Goal: Information Seeking & Learning: Check status

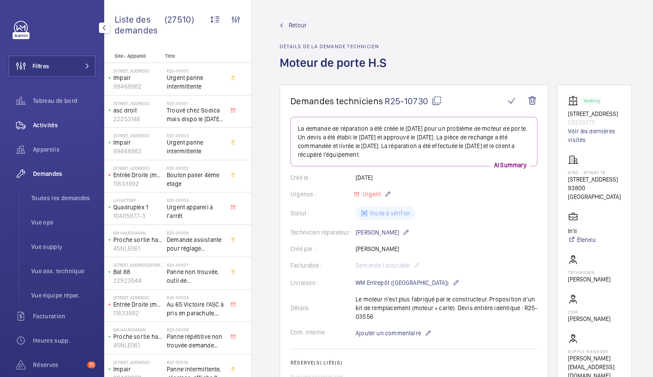
click at [51, 122] on span "Activités" at bounding box center [64, 125] width 63 height 9
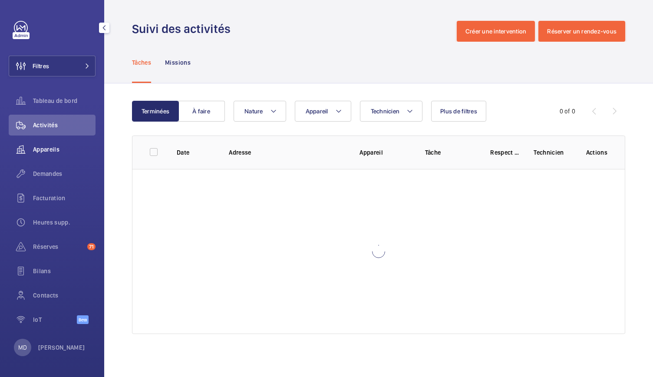
click at [45, 150] on span "Appareils" at bounding box center [64, 149] width 63 height 9
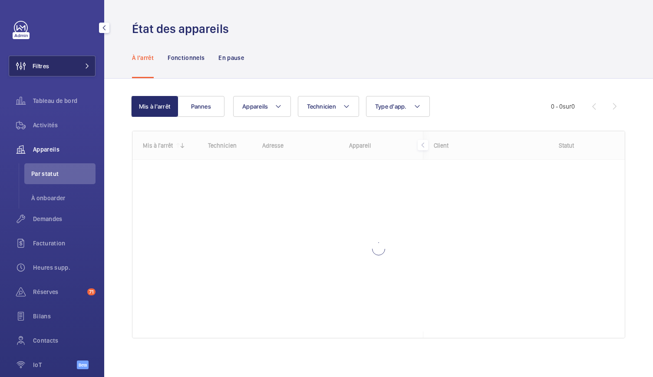
click at [82, 70] on button "Filtres" at bounding box center [52, 66] width 87 height 21
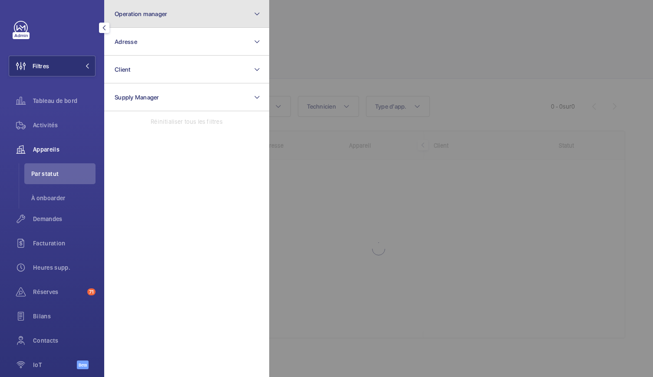
click at [165, 20] on button "Operation manager" at bounding box center [186, 14] width 165 height 28
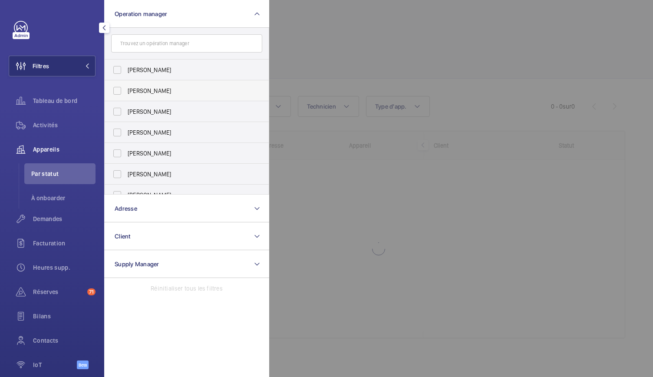
click at [117, 89] on label "[PERSON_NAME]" at bounding box center [180, 90] width 151 height 21
click at [117, 89] on input "[PERSON_NAME]" at bounding box center [117, 90] width 17 height 17
checkbox input "true"
click at [317, 50] on div at bounding box center [595, 188] width 653 height 377
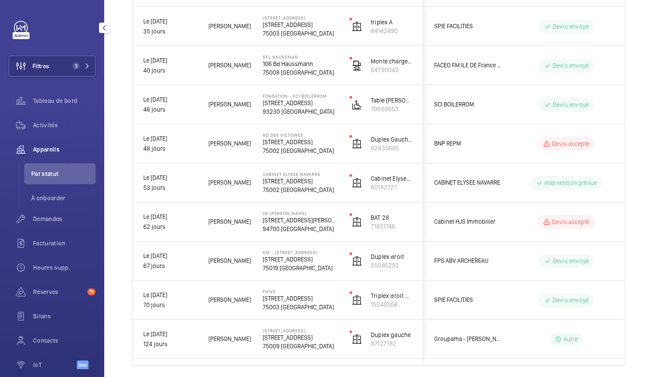
scroll to position [496, 0]
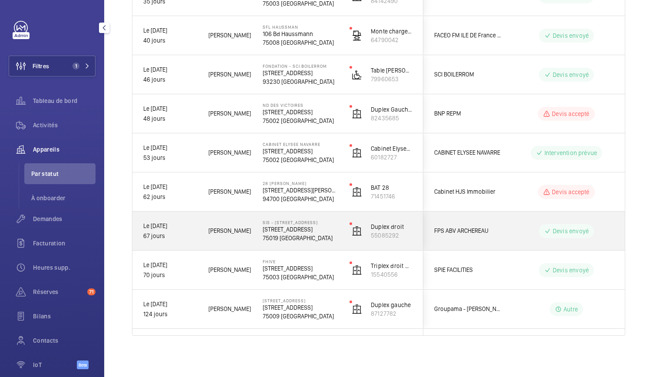
click at [288, 234] on p "75019 PARIS" at bounding box center [301, 238] width 76 height 9
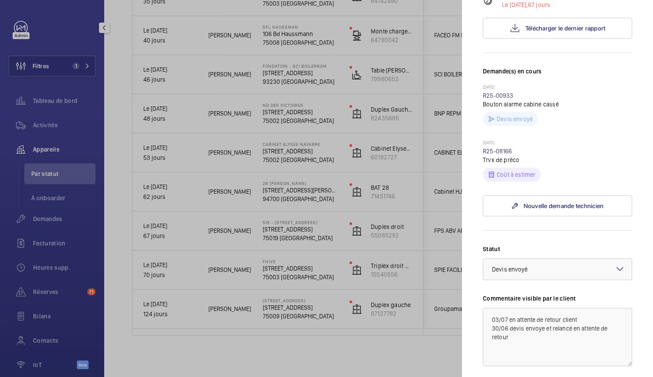
scroll to position [0, 0]
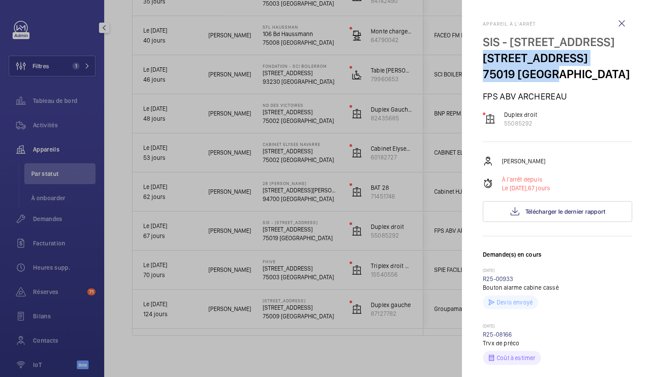
drag, startPoint x: 482, startPoint y: 75, endPoint x: 556, endPoint y: 89, distance: 75.1
click at [556, 89] on mat-sidenav "Appareil à l'arrêt SIS - 73 rue Archereau, 75019 Paris 73 Rue Archereau 75019 P…" at bounding box center [557, 188] width 191 height 377
copy div "73 Rue Archereau 75019 PARIS"
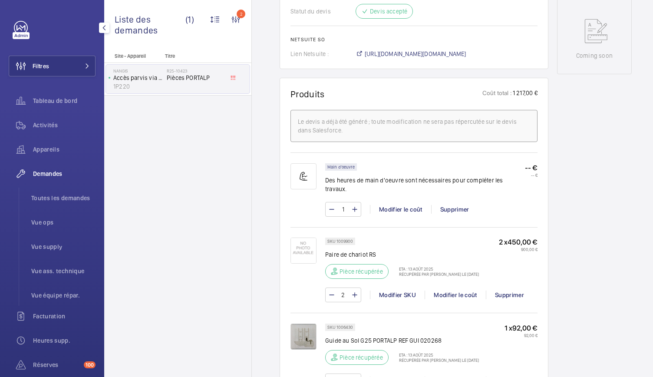
scroll to position [432, 0]
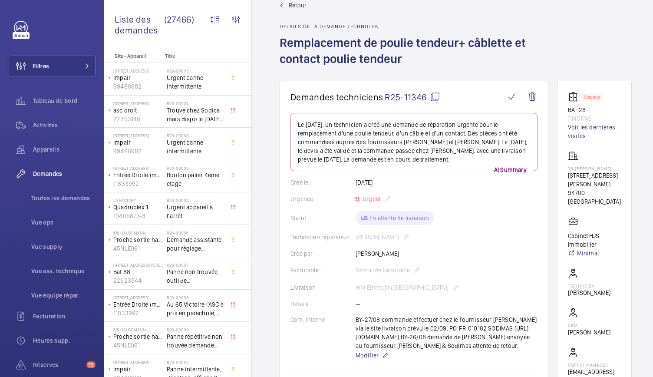
scroll to position [20, 0]
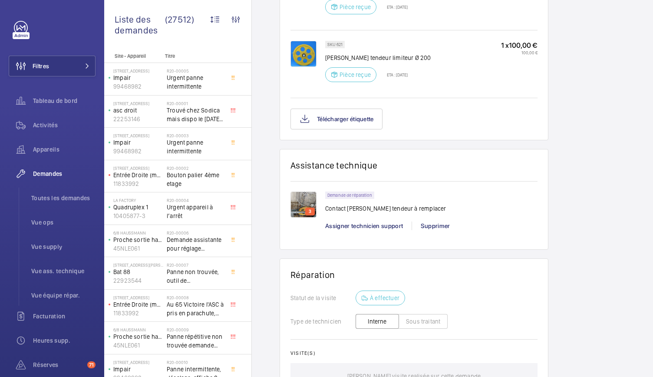
scroll to position [717, 0]
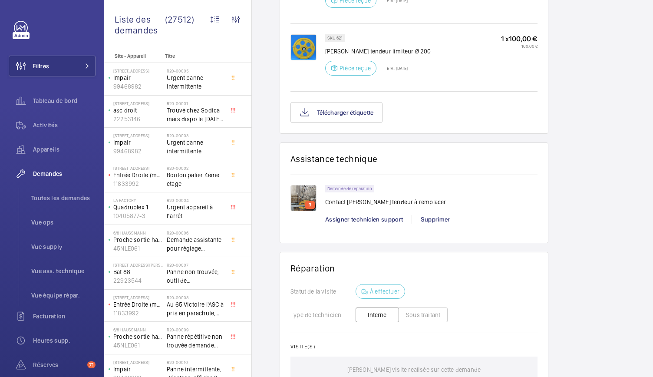
click at [302, 199] on img at bounding box center [304, 198] width 26 height 26
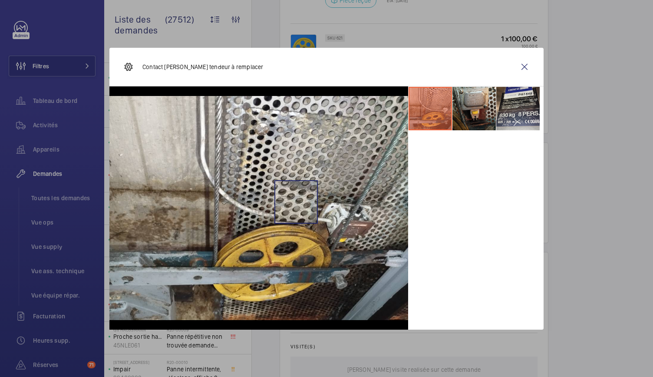
click at [302, 199] on img at bounding box center [258, 208] width 299 height 224
click at [481, 122] on li at bounding box center [474, 108] width 43 height 43
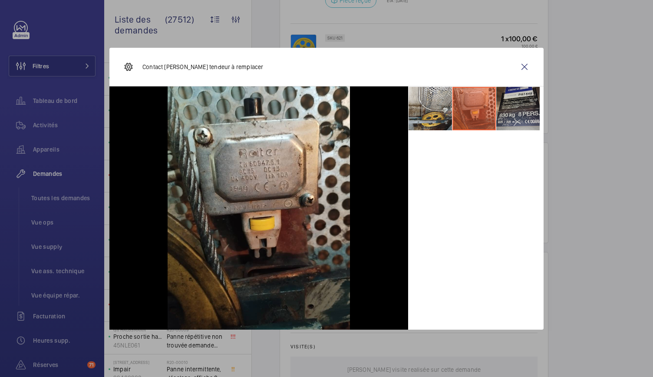
click at [501, 116] on li at bounding box center [518, 108] width 43 height 43
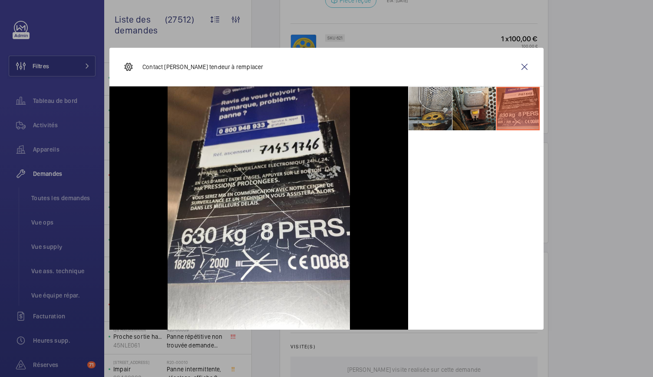
click at [435, 116] on li at bounding box center [430, 108] width 43 height 43
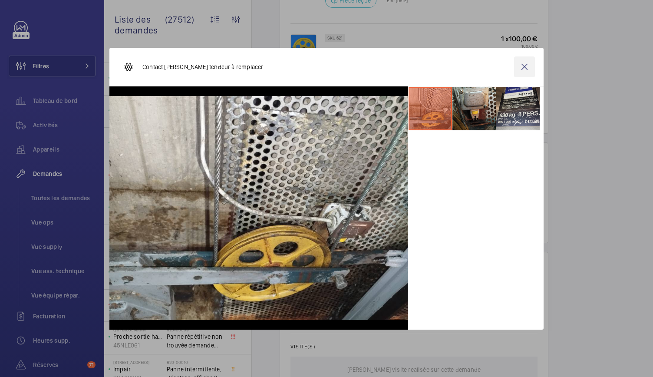
click at [525, 70] on wm-front-icon-button at bounding box center [524, 66] width 21 height 21
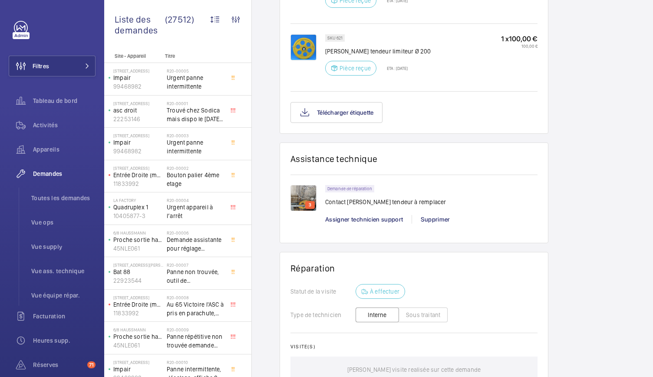
click at [307, 60] on img at bounding box center [304, 47] width 26 height 26
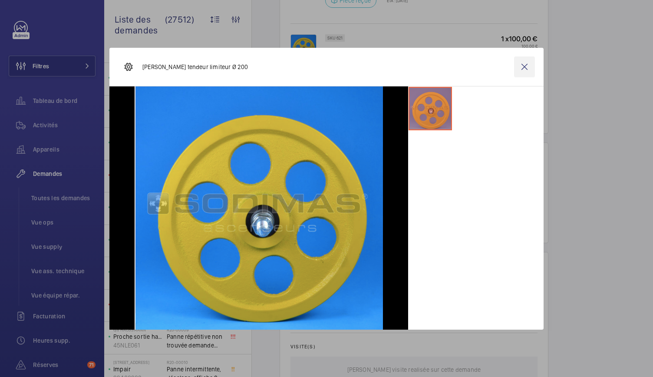
click at [520, 74] on wm-front-icon-button at bounding box center [524, 66] width 21 height 21
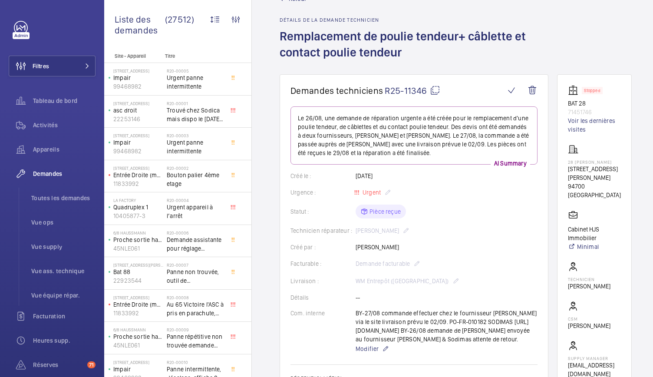
scroll to position [23, 0]
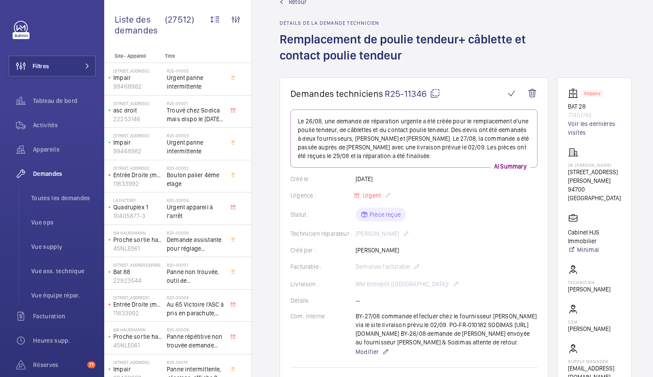
click at [437, 93] on mat-icon at bounding box center [435, 93] width 10 height 10
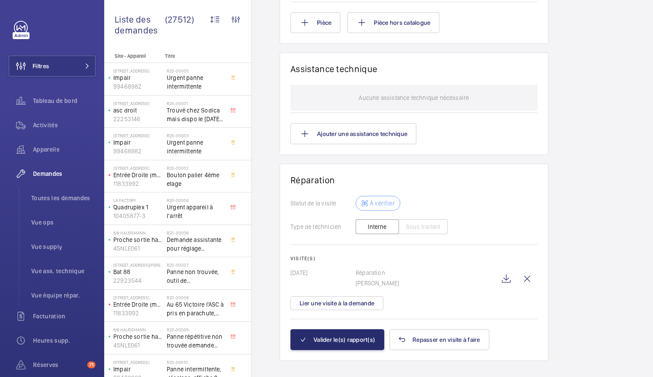
scroll to position [669, 0]
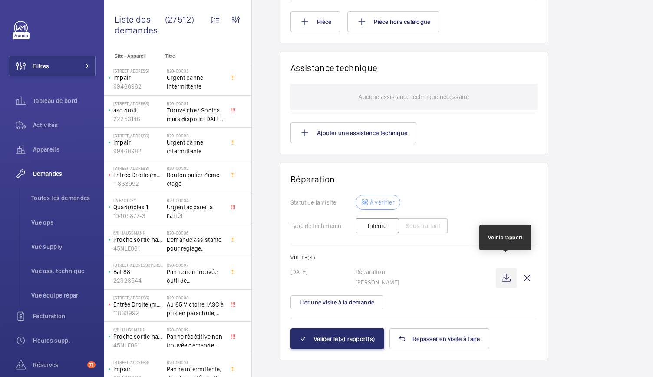
click at [504, 269] on wm-front-icon-button at bounding box center [506, 278] width 21 height 21
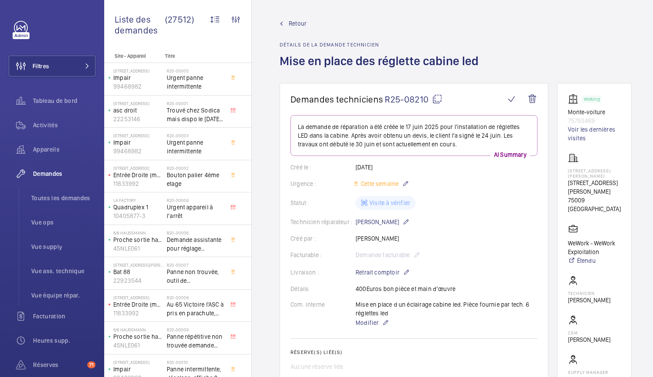
scroll to position [0, 0]
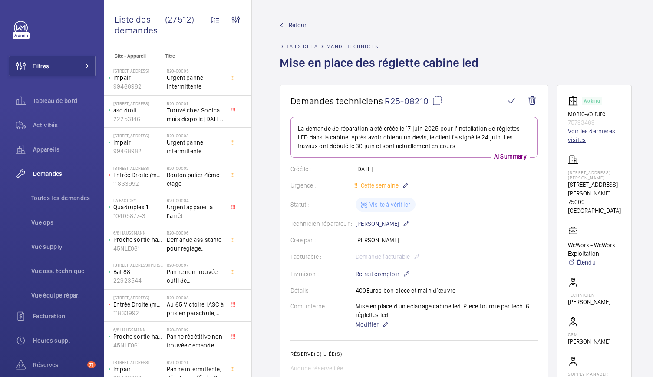
click at [580, 136] on link "Voir les dernières visites" at bounding box center [594, 135] width 53 height 17
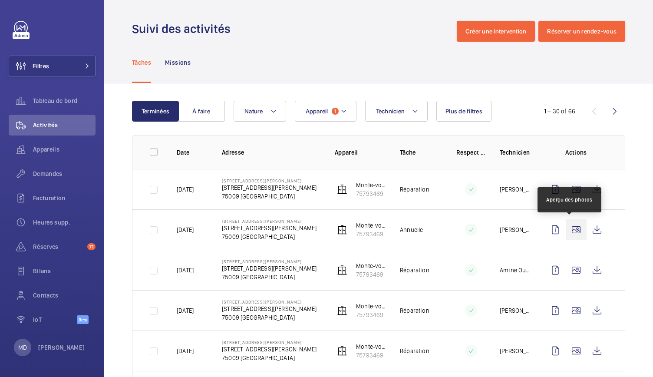
click at [566, 233] on wm-front-icon-button at bounding box center [576, 229] width 21 height 21
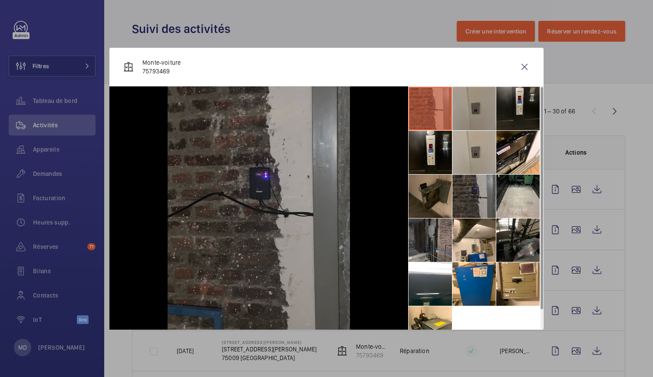
click at [475, 114] on li at bounding box center [474, 108] width 43 height 43
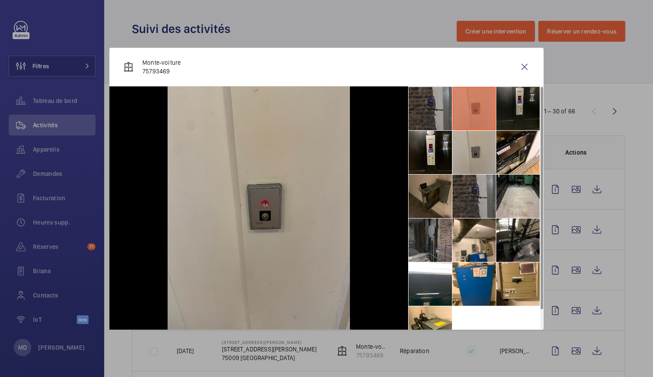
click at [514, 116] on li at bounding box center [518, 108] width 43 height 43
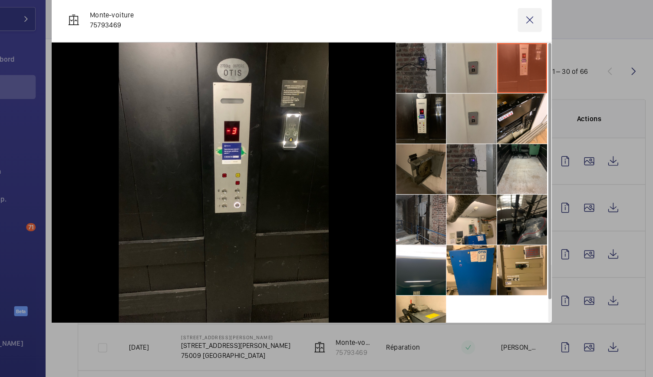
click at [525, 69] on wm-front-icon-button at bounding box center [524, 66] width 21 height 21
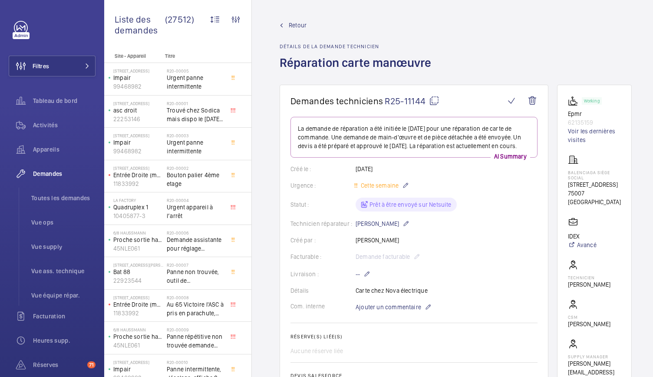
click at [290, 25] on span "Retour" at bounding box center [298, 25] width 18 height 9
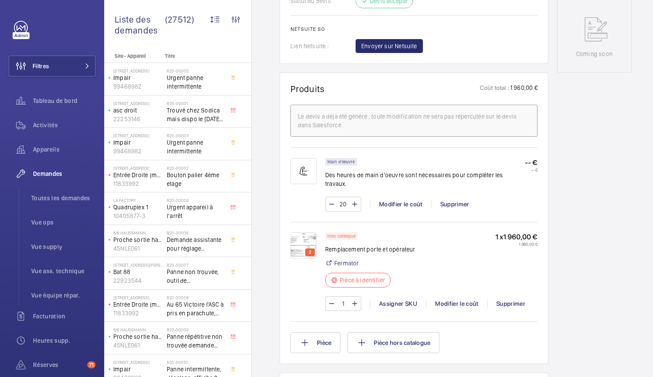
scroll to position [492, 0]
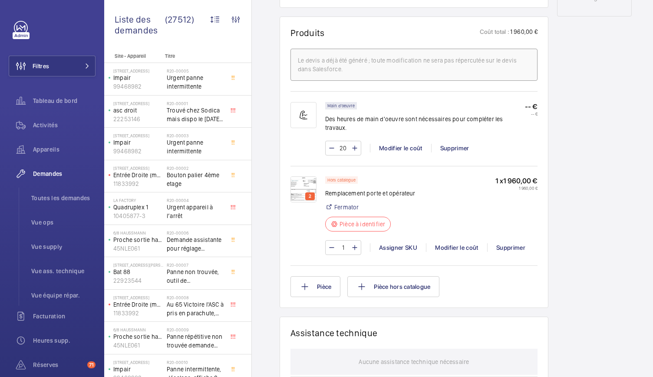
click at [299, 186] on img at bounding box center [304, 189] width 26 height 26
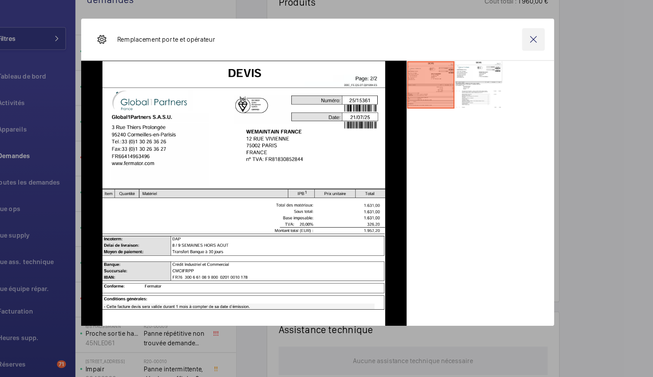
click at [525, 70] on wm-front-icon-button at bounding box center [524, 66] width 21 height 21
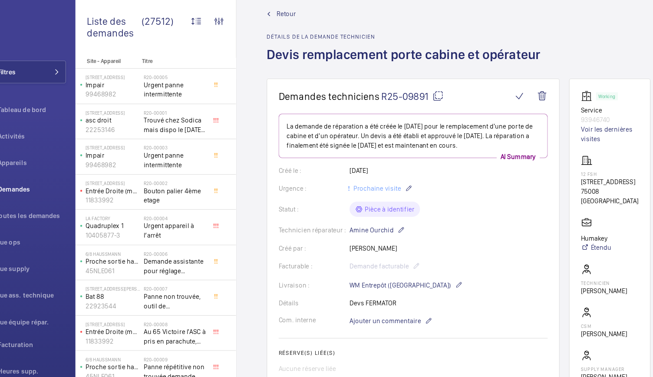
scroll to position [0, 0]
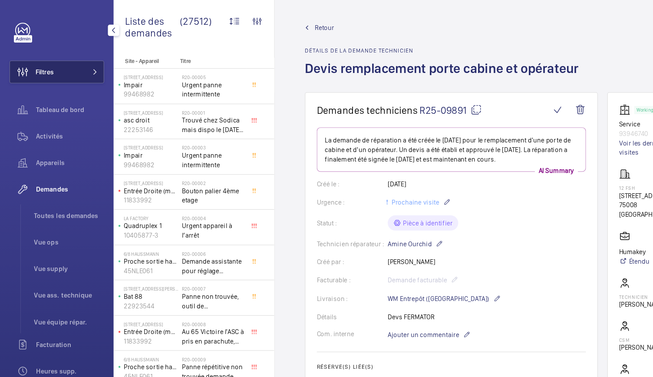
click at [76, 71] on button "Filtres" at bounding box center [52, 66] width 87 height 21
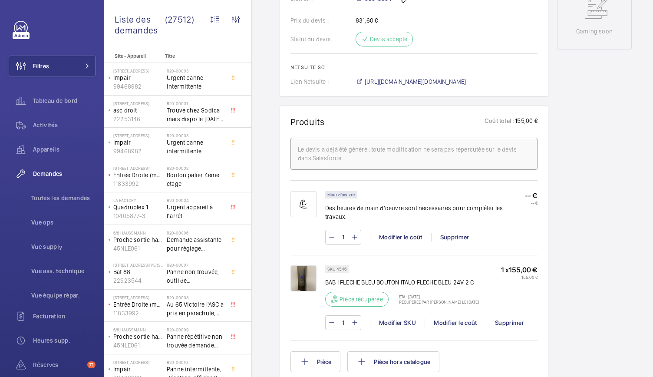
scroll to position [558, 0]
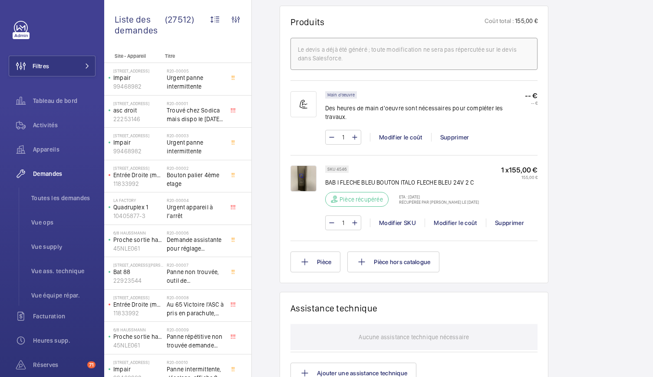
click at [301, 166] on img at bounding box center [304, 179] width 26 height 26
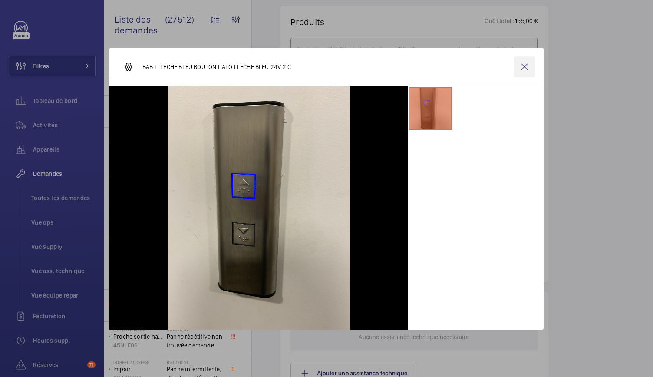
click at [531, 67] on wm-front-icon-button at bounding box center [524, 66] width 21 height 21
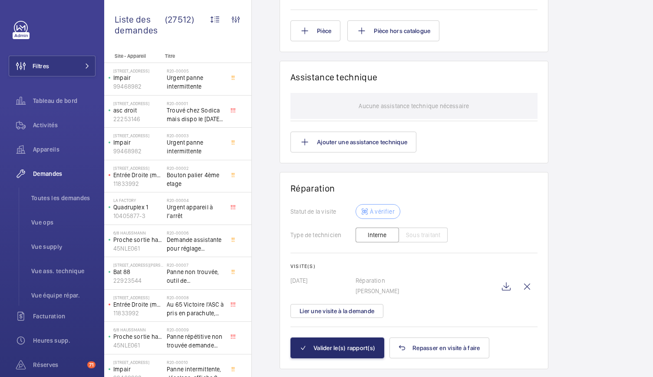
scroll to position [7, 0]
click at [512, 276] on wm-front-icon-button at bounding box center [506, 286] width 21 height 21
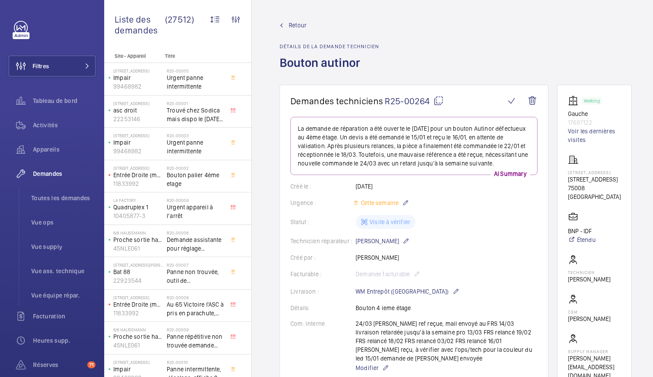
scroll to position [6, 0]
click at [581, 135] on link "Voir les dernières visites" at bounding box center [594, 135] width 53 height 17
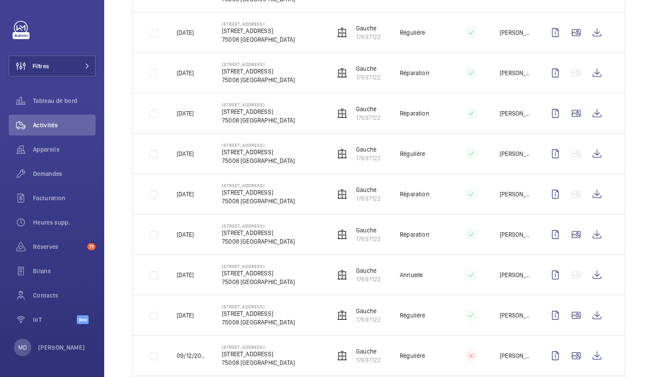
scroll to position [319, 0]
click at [568, 115] on wm-front-icon-button at bounding box center [576, 112] width 21 height 21
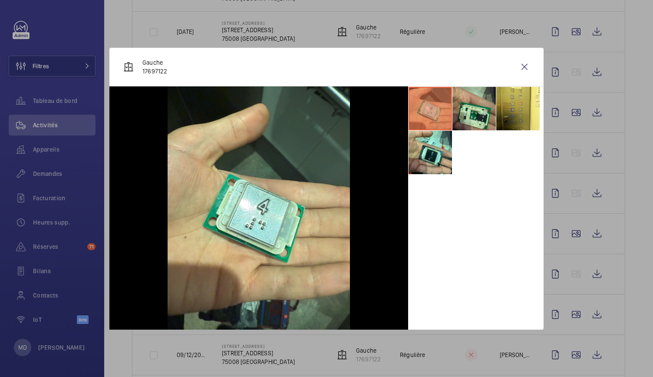
click at [485, 106] on li at bounding box center [474, 108] width 43 height 43
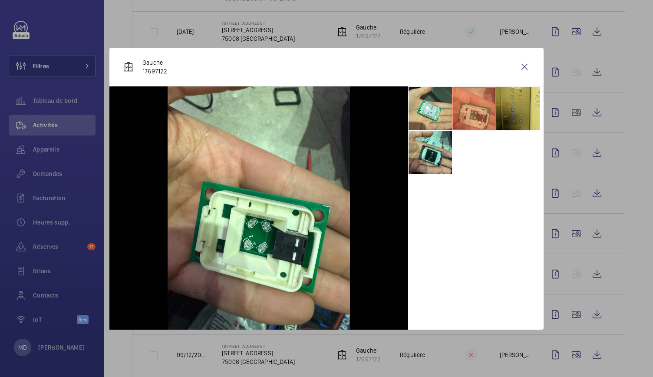
click at [505, 108] on li at bounding box center [518, 108] width 43 height 43
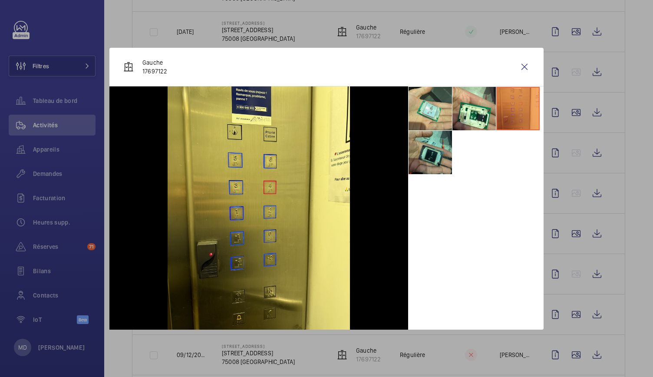
click at [434, 149] on li at bounding box center [430, 152] width 43 height 43
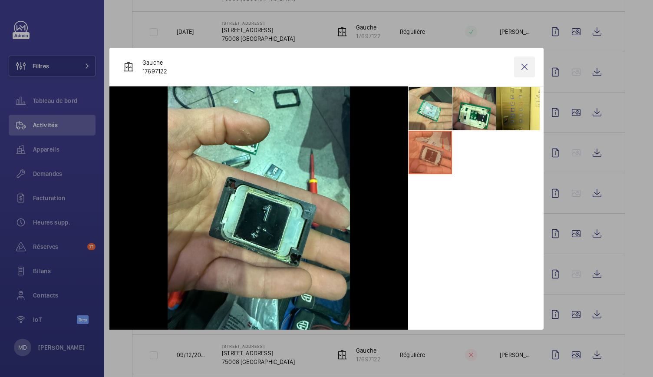
click at [526, 66] on wm-front-icon-button at bounding box center [524, 66] width 21 height 21
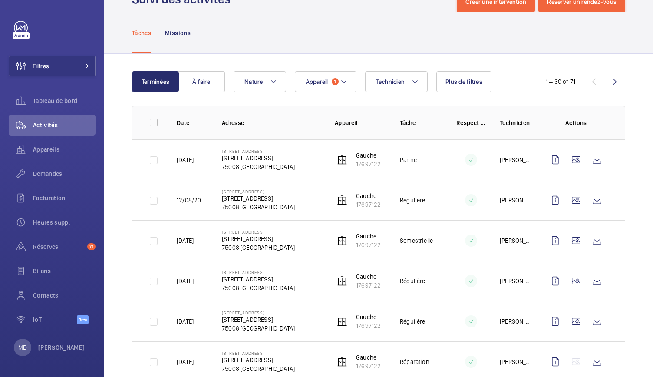
scroll to position [0, 0]
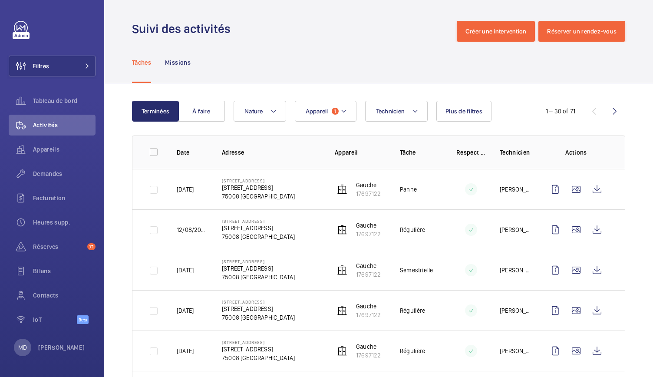
click at [348, 60] on div "Tâches Missions" at bounding box center [379, 62] width 494 height 41
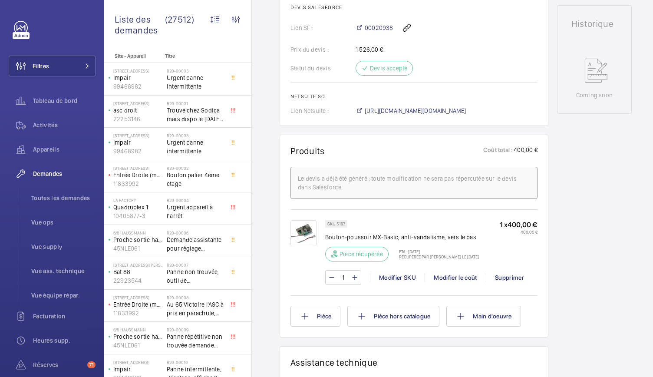
scroll to position [432, 0]
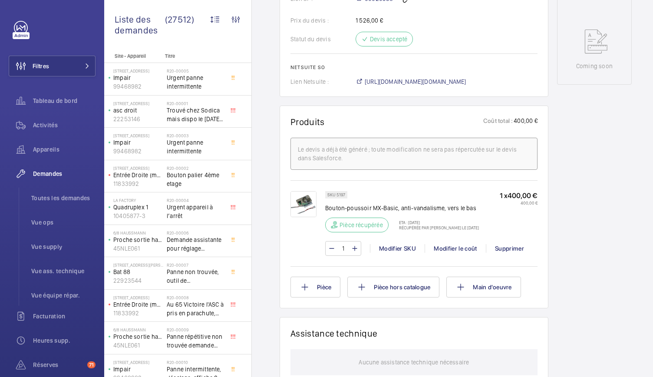
click at [308, 205] on img at bounding box center [304, 204] width 26 height 26
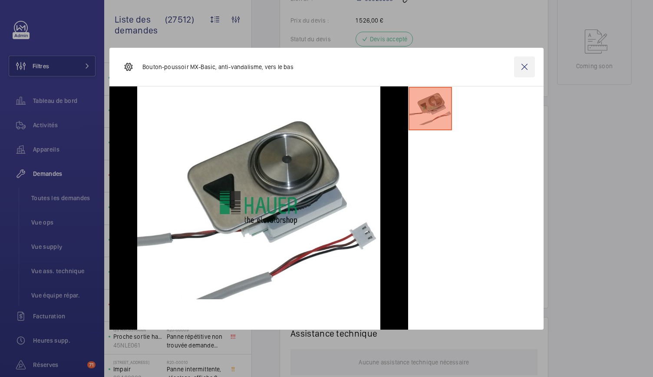
click at [523, 66] on wm-front-icon-button at bounding box center [524, 66] width 21 height 21
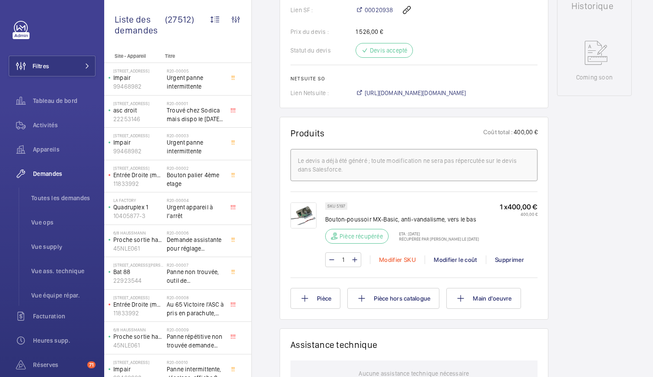
scroll to position [413, 0]
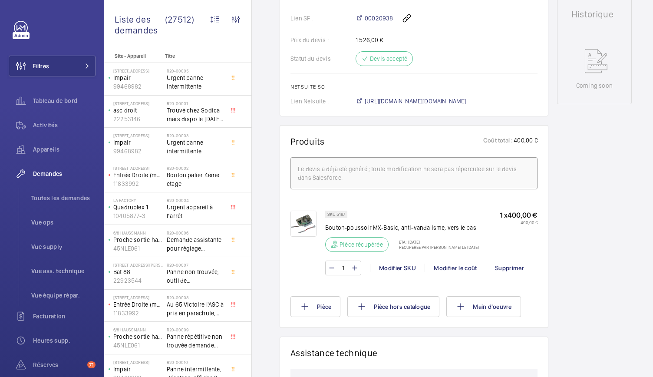
click at [398, 97] on span "https://6461500.app.netsuite.com/app/accounting/transactions/salesord.nl?id=287…" at bounding box center [416, 101] width 102 height 9
click at [62, 70] on button "Filtres" at bounding box center [52, 66] width 87 height 21
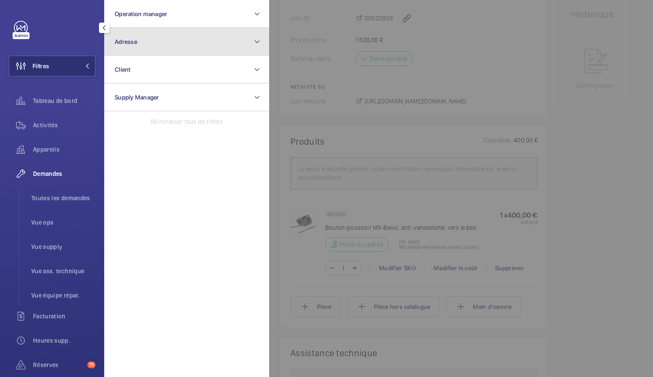
click at [158, 52] on button "Adresse" at bounding box center [186, 42] width 165 height 28
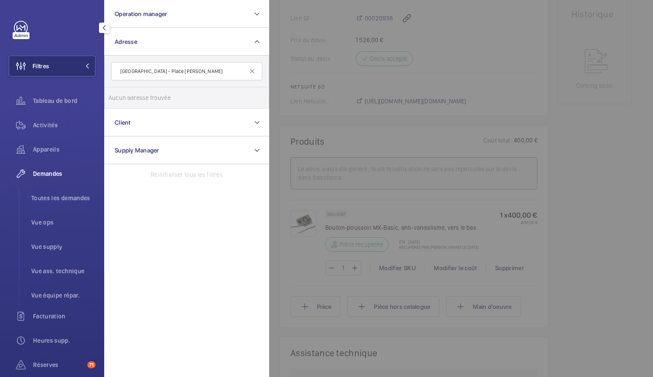
drag, startPoint x: 168, startPoint y: 72, endPoint x: 109, endPoint y: 72, distance: 59.1
click at [109, 72] on form "Paris Gare de Lyon - Place Louis Armand" at bounding box center [187, 72] width 164 height 32
click at [166, 70] on input "Paris Gare de Lyon - Place Louis Armand" at bounding box center [186, 71] width 151 height 18
drag, startPoint x: 166, startPoint y: 70, endPoint x: 135, endPoint y: 69, distance: 30.9
click at [131, 68] on input "Paris Gare de Lyon - Place Louis Armand" at bounding box center [186, 71] width 151 height 18
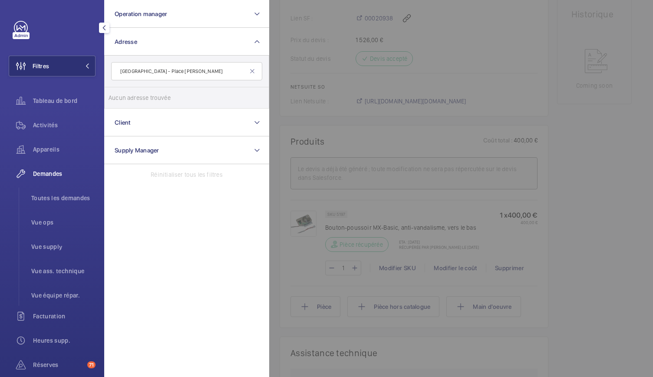
click at [163, 73] on input "Paris Gare de Lyon - Place Louis Armand" at bounding box center [186, 71] width 151 height 18
drag, startPoint x: 164, startPoint y: 72, endPoint x: 115, endPoint y: 71, distance: 49.1
click at [115, 71] on input "Paris Gare de Lyon - Place Louis Armand" at bounding box center [186, 71] width 151 height 18
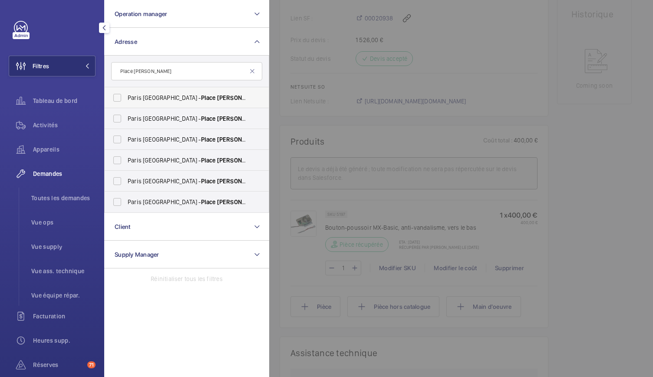
type input "Place Louis Armand"
click at [123, 99] on label "Paris Gare de Lyon - Place Louis Armand , PARIS 75012" at bounding box center [180, 97] width 151 height 21
click at [123, 99] on input "Paris Gare de Lyon - Place Louis Armand , PARIS 75012" at bounding box center [117, 97] width 17 height 17
checkbox input "true"
click at [119, 115] on label "Paris Gare de Lyon - Place Louis Armand , PARIS 75012" at bounding box center [180, 118] width 151 height 21
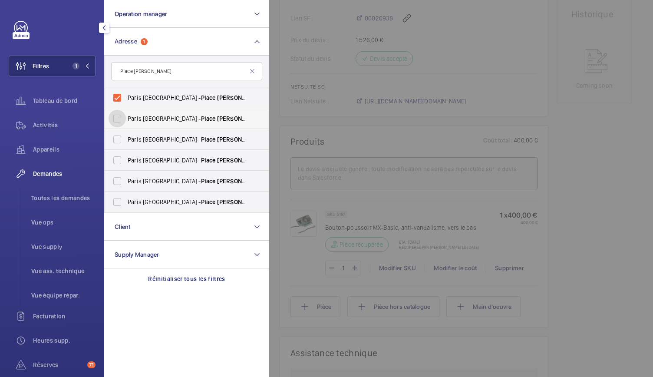
click at [119, 115] on input "Paris Gare de Lyon - Place Louis Armand , PARIS 75012" at bounding box center [117, 118] width 17 height 17
checkbox input "true"
click at [116, 135] on label "Paris Gare de Lyon - Place Louis Armand , PARIS 75012" at bounding box center [180, 139] width 151 height 21
click at [116, 135] on input "Paris Gare de Lyon - Place Louis Armand , PARIS 75012" at bounding box center [117, 139] width 17 height 17
checkbox input "true"
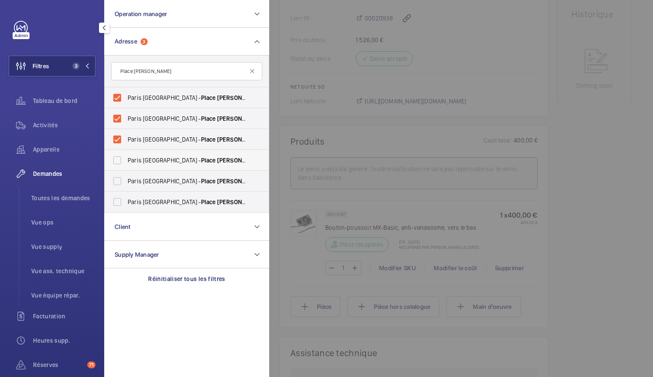
click at [112, 165] on label "Paris Gare de Lyon - Place Louis Armand , PARIS 75012" at bounding box center [180, 160] width 151 height 21
click at [112, 165] on input "Paris Gare de Lyon - Place Louis Armand , PARIS 75012" at bounding box center [117, 160] width 17 height 17
checkbox input "true"
click at [112, 172] on label "Paris Gare de Lyon - Place Louis Armand , PARIS 75012" at bounding box center [180, 181] width 151 height 21
click at [112, 172] on input "Paris Gare de Lyon - Place Louis Armand , PARIS 75012" at bounding box center [117, 180] width 17 height 17
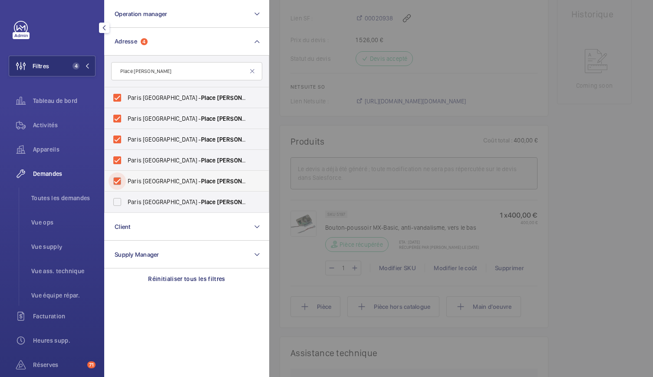
checkbox input "true"
click at [120, 198] on label "Paris Gare de Lyon - Place Louis Armand , PARIS 75012" at bounding box center [180, 202] width 151 height 21
click at [120, 198] on input "Paris Gare de Lyon - Place Louis Armand , PARIS 75012" at bounding box center [117, 201] width 17 height 17
checkbox input "true"
click at [568, 126] on div at bounding box center [595, 188] width 653 height 377
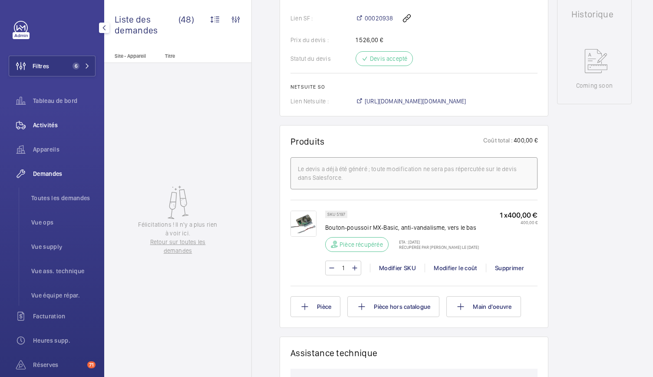
click at [53, 126] on span "Activités" at bounding box center [64, 125] width 63 height 9
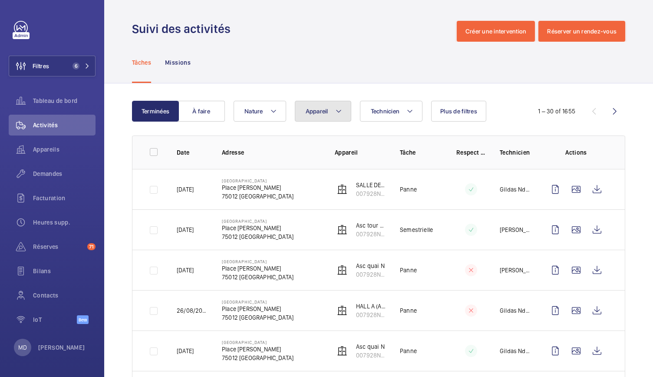
click at [329, 115] on button "Appareil" at bounding box center [323, 111] width 56 height 21
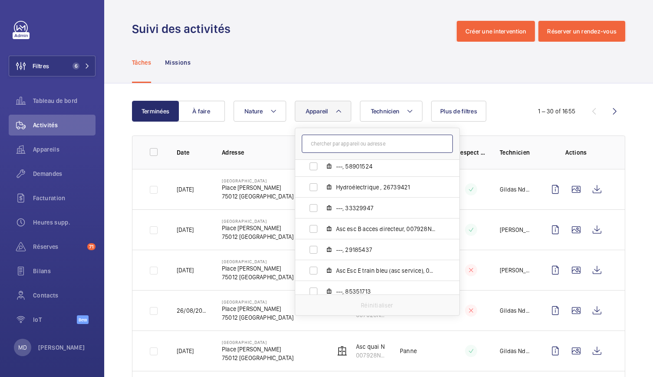
scroll to position [1297, 0]
click at [389, 231] on span "Asc esc B acces directeur, 007928N-A-3-90-0-20" at bounding box center [386, 228] width 101 height 9
click at [322, 231] on input "Asc esc B acces directeur, 007928N-A-3-90-0-20" at bounding box center [313, 228] width 17 height 17
checkbox input "true"
click at [380, 75] on div "Tâches Missions" at bounding box center [379, 62] width 494 height 41
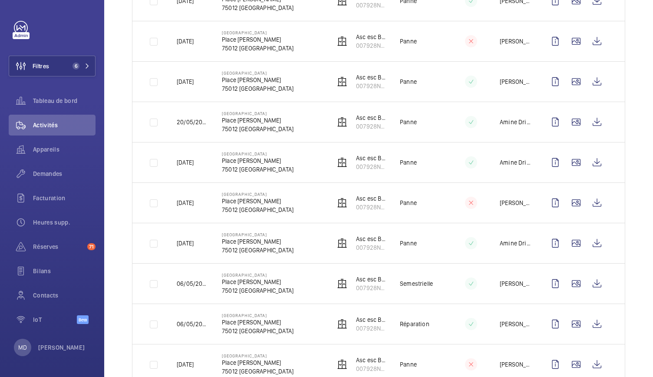
scroll to position [739, 0]
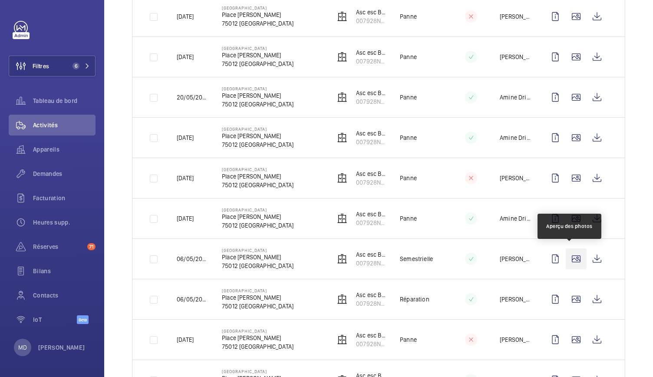
click at [566, 259] on wm-front-icon-button at bounding box center [576, 258] width 21 height 21
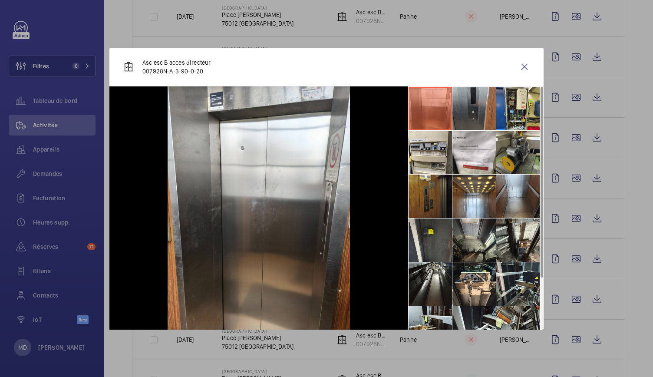
click at [483, 115] on li at bounding box center [474, 108] width 43 height 43
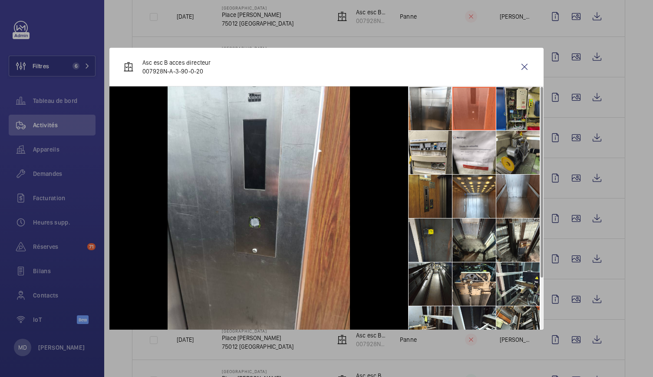
click at [504, 108] on li at bounding box center [518, 108] width 43 height 43
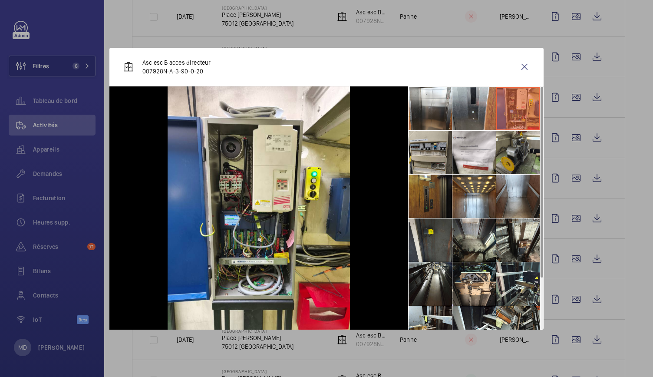
click at [428, 151] on li at bounding box center [430, 152] width 43 height 43
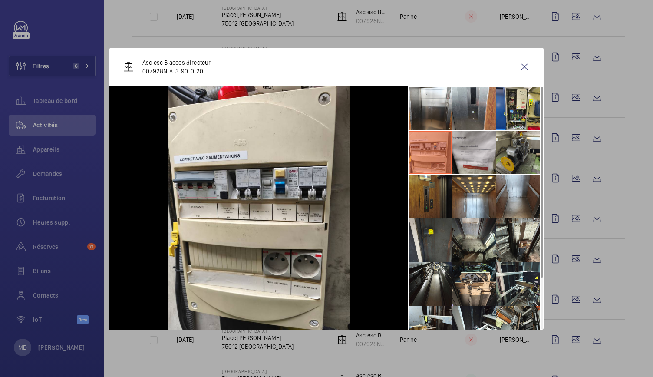
click at [464, 151] on li at bounding box center [474, 152] width 43 height 43
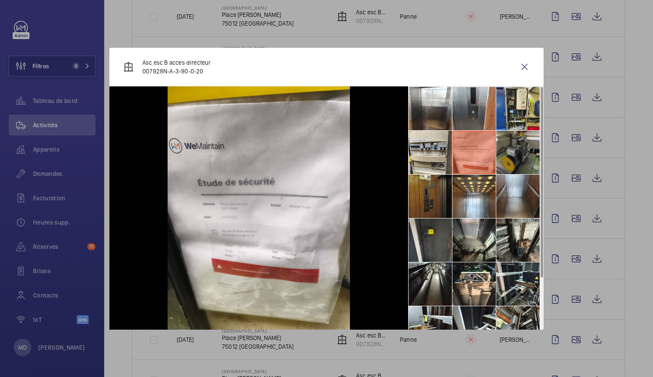
click at [507, 152] on li at bounding box center [518, 152] width 43 height 43
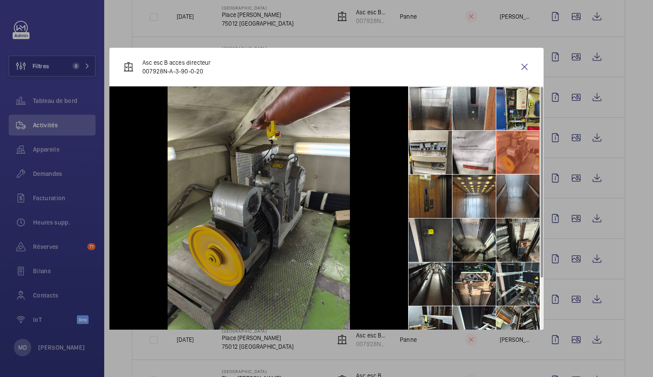
click at [508, 188] on li at bounding box center [518, 196] width 43 height 43
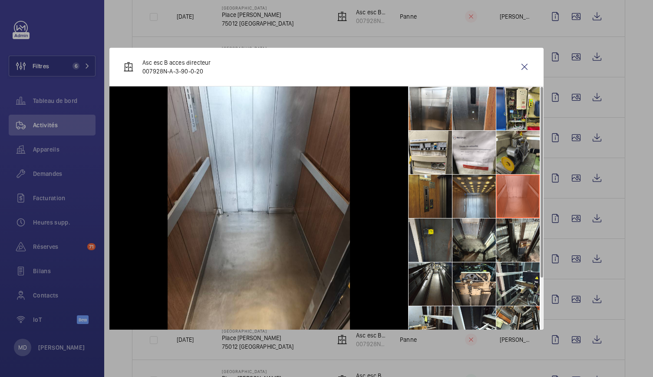
click at [484, 193] on li at bounding box center [474, 196] width 43 height 43
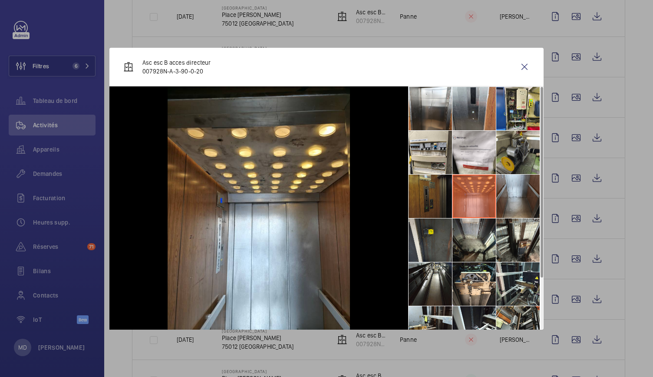
click at [434, 196] on li at bounding box center [430, 196] width 43 height 43
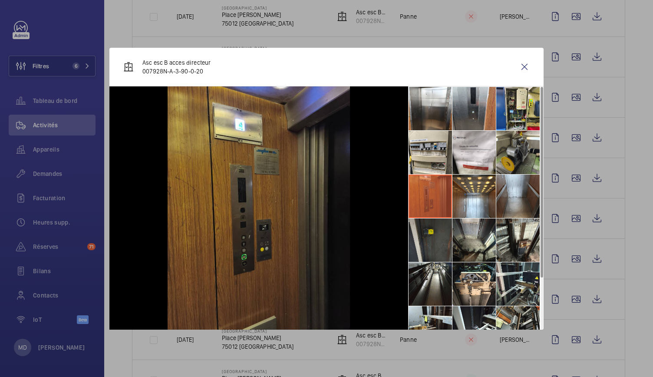
click at [431, 242] on li at bounding box center [430, 240] width 43 height 43
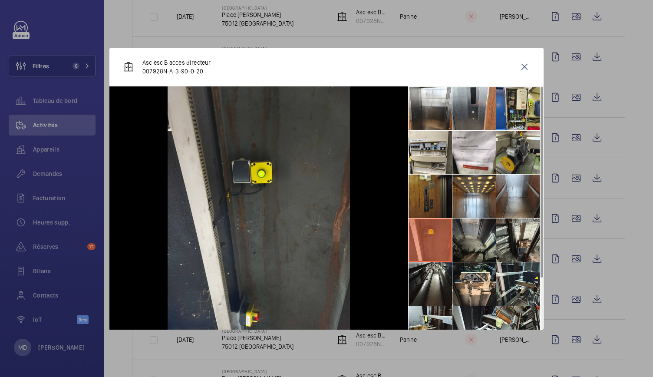
click at [467, 241] on li at bounding box center [474, 240] width 43 height 43
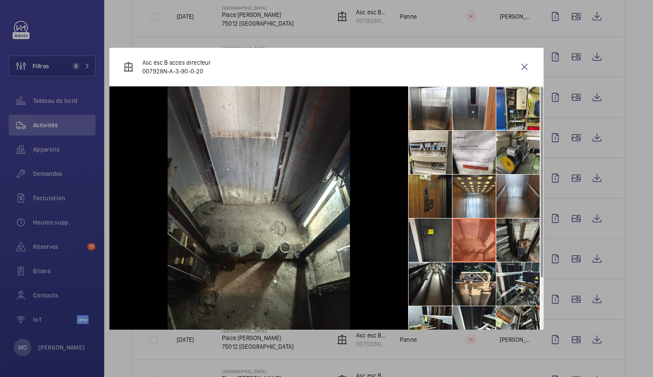
click at [510, 240] on li at bounding box center [518, 240] width 43 height 43
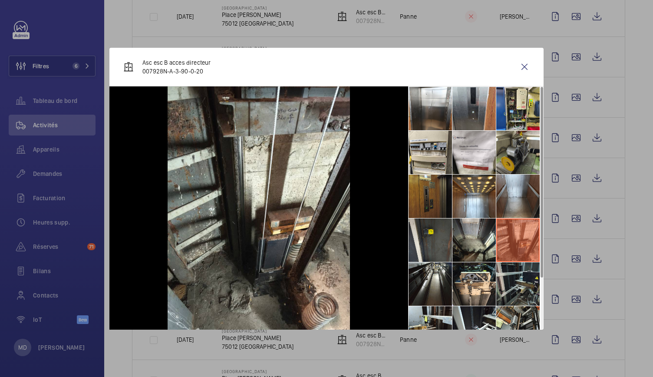
click at [508, 289] on li at bounding box center [518, 283] width 43 height 43
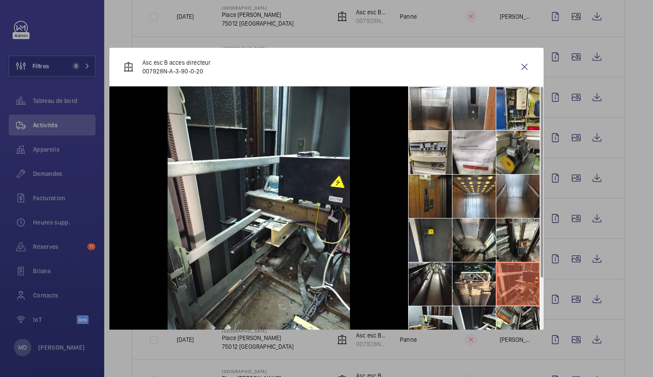
click at [505, 289] on li at bounding box center [518, 283] width 43 height 43
click at [457, 272] on li at bounding box center [474, 283] width 43 height 43
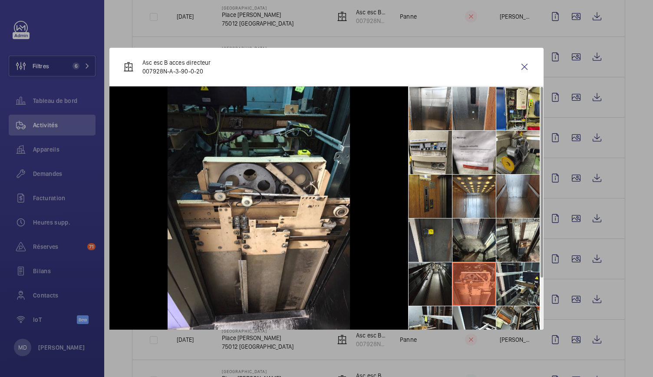
click at [444, 273] on li at bounding box center [430, 283] width 43 height 43
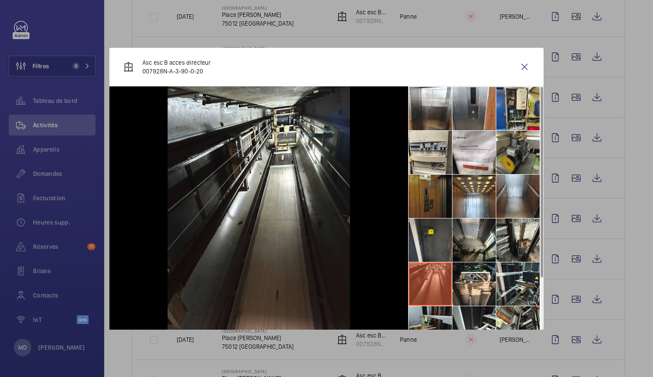
click at [446, 312] on li at bounding box center [430, 327] width 43 height 43
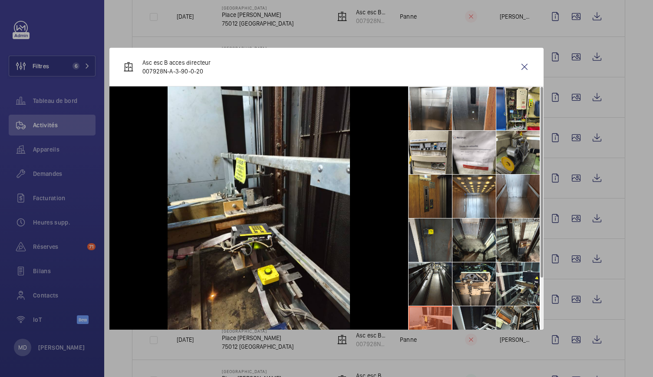
click at [483, 316] on li at bounding box center [474, 327] width 43 height 43
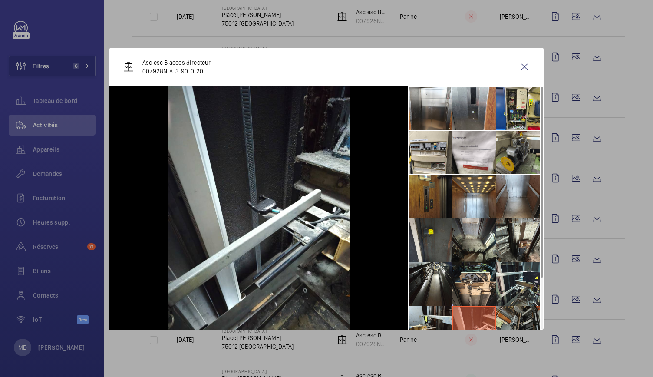
click at [513, 311] on li at bounding box center [518, 327] width 43 height 43
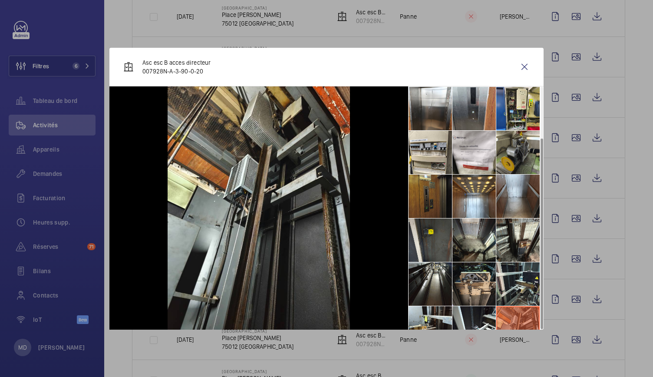
scroll to position [64, 0]
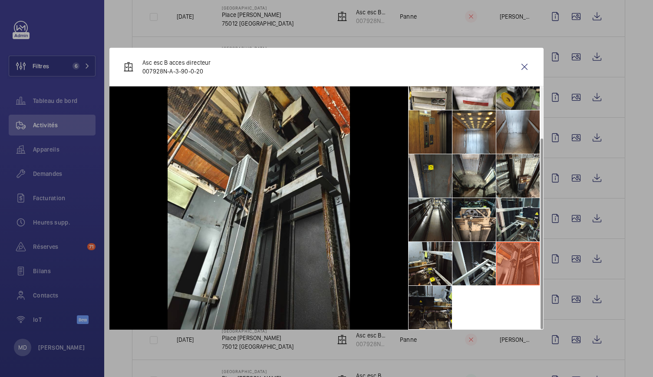
click at [428, 294] on li at bounding box center [430, 307] width 43 height 43
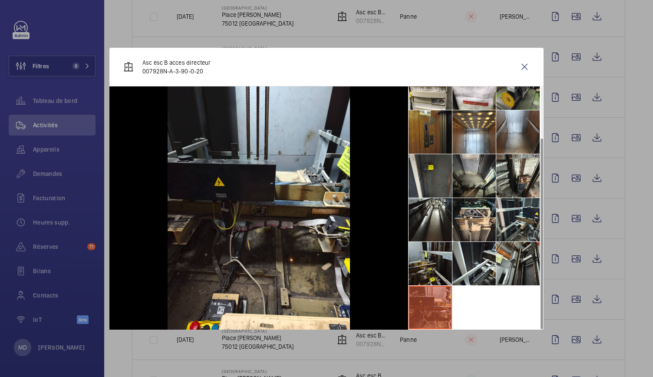
click at [434, 268] on li at bounding box center [430, 263] width 43 height 43
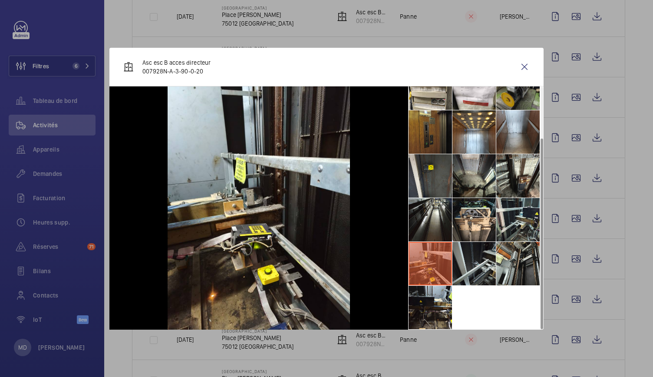
click at [468, 270] on li at bounding box center [474, 263] width 43 height 43
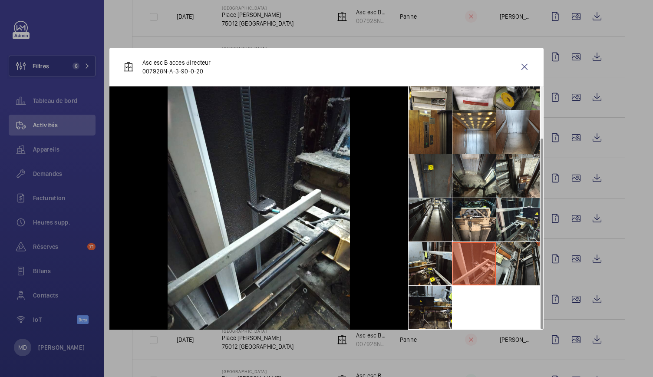
click at [495, 270] on li at bounding box center [474, 263] width 43 height 43
click at [504, 266] on li at bounding box center [518, 263] width 43 height 43
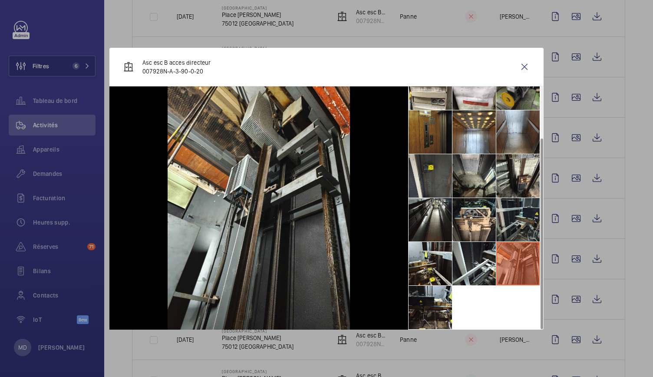
click at [513, 231] on li at bounding box center [518, 219] width 43 height 43
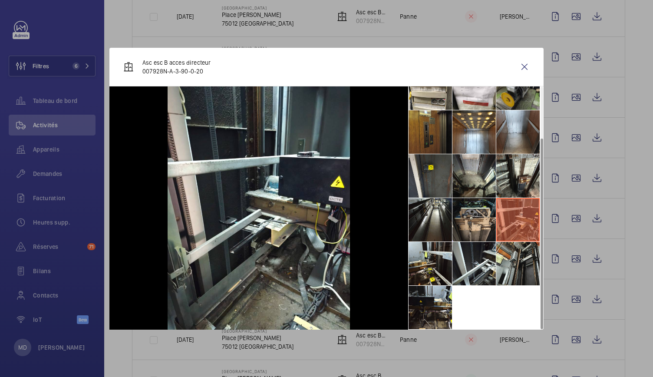
click at [472, 224] on li at bounding box center [474, 219] width 43 height 43
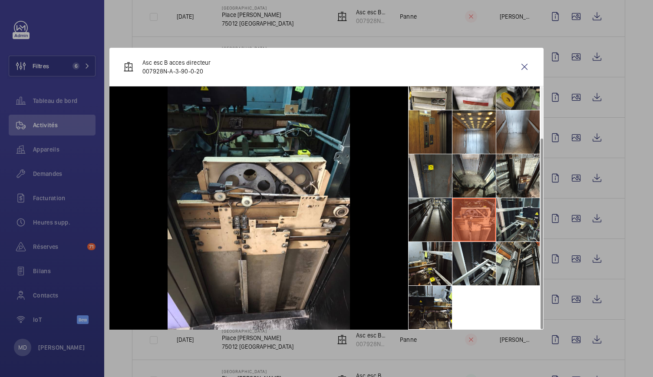
click at [434, 220] on li at bounding box center [430, 219] width 43 height 43
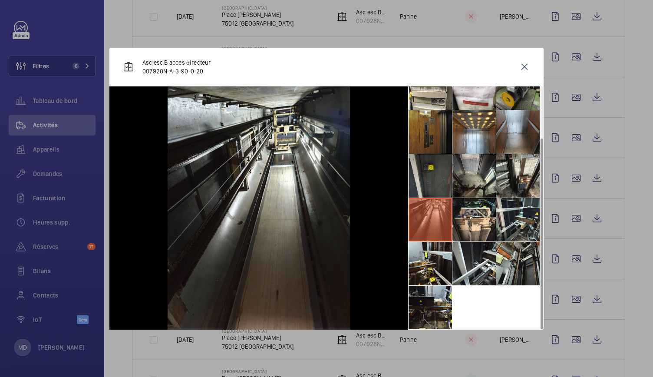
click at [437, 192] on li at bounding box center [430, 175] width 43 height 43
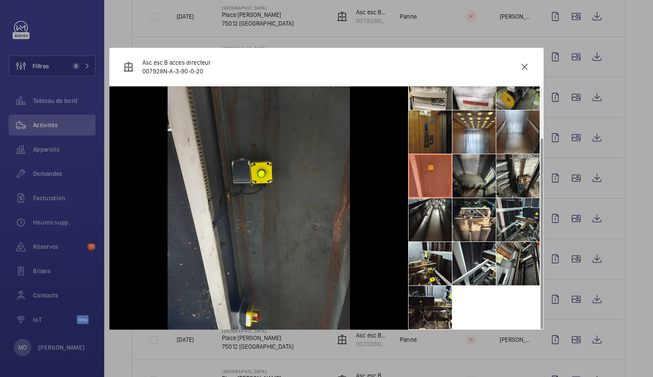
click at [466, 192] on li at bounding box center [474, 175] width 43 height 43
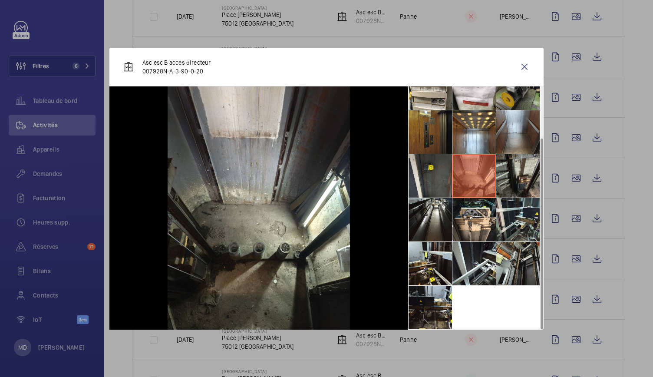
click at [520, 179] on li at bounding box center [518, 175] width 43 height 43
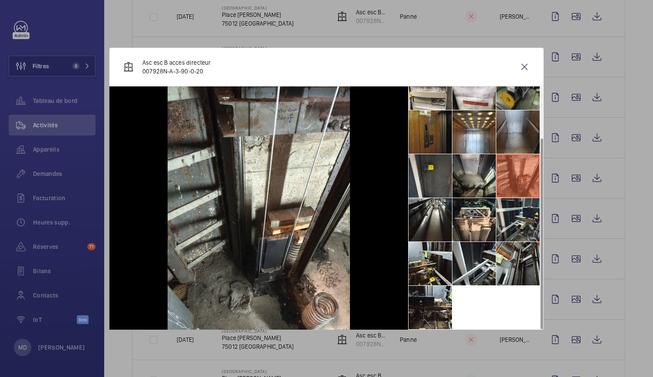
click at [519, 141] on li at bounding box center [518, 131] width 43 height 43
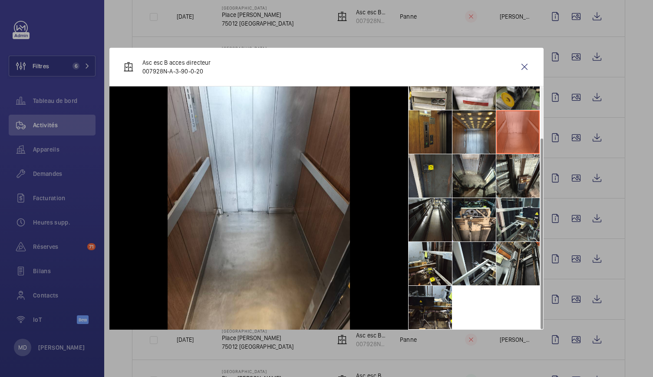
click at [485, 139] on li at bounding box center [474, 131] width 43 height 43
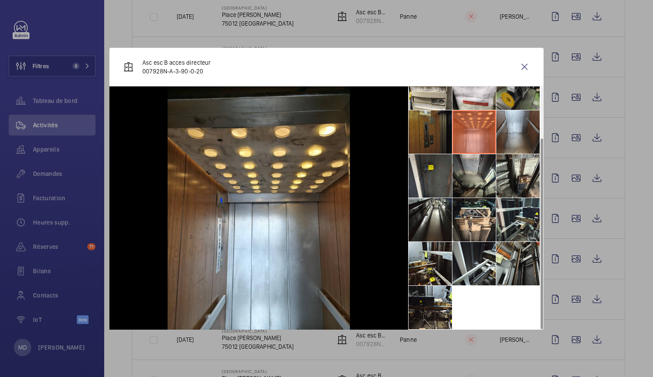
click at [441, 141] on li at bounding box center [430, 131] width 43 height 43
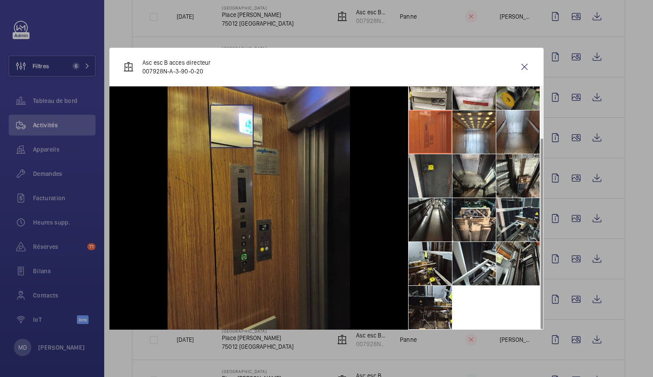
click at [232, 126] on img at bounding box center [259, 207] width 182 height 243
click at [528, 64] on wm-front-icon-button at bounding box center [524, 66] width 21 height 21
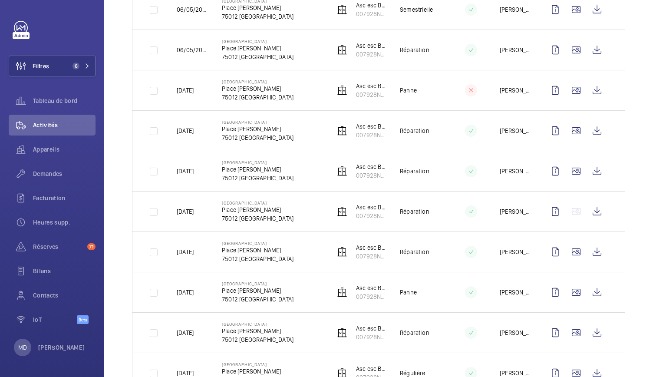
scroll to position [1020, 0]
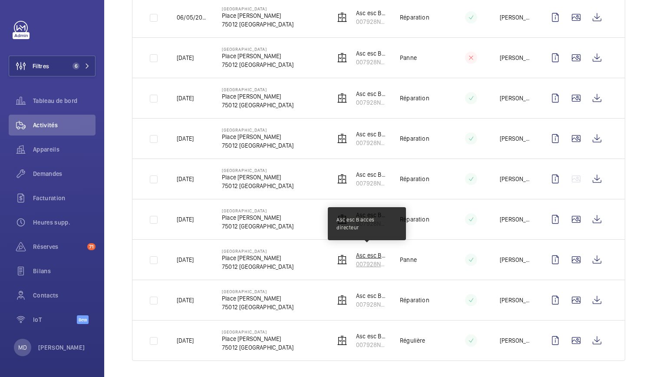
click at [361, 251] on p "Asc esc B acces directeur" at bounding box center [371, 255] width 30 height 9
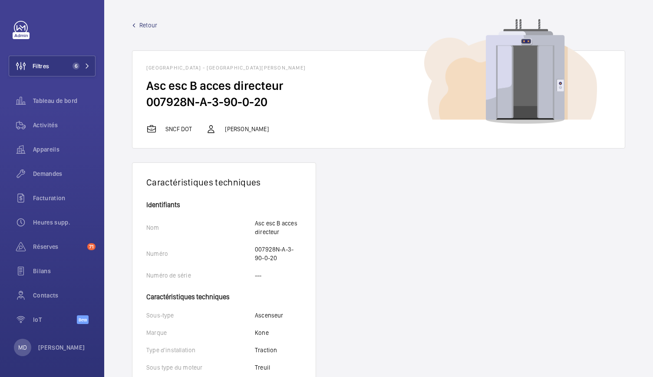
click at [268, 39] on div "Retour Paris Gare de Lyon - Place Louis Armand, 75012 PARIS Asc esc B acces dir…" at bounding box center [379, 85] width 494 height 128
click at [152, 21] on span "Retour" at bounding box center [148, 25] width 18 height 9
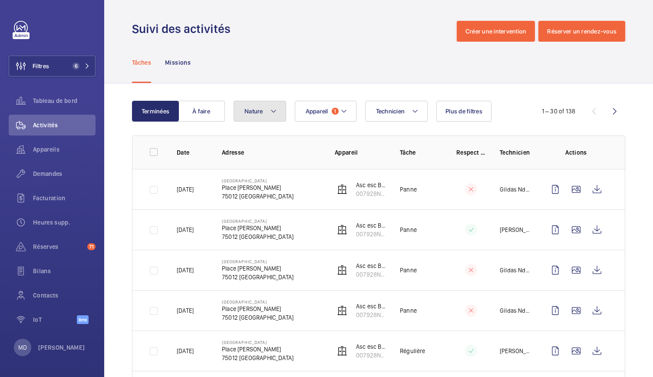
click at [278, 114] on button "Nature" at bounding box center [260, 111] width 53 height 21
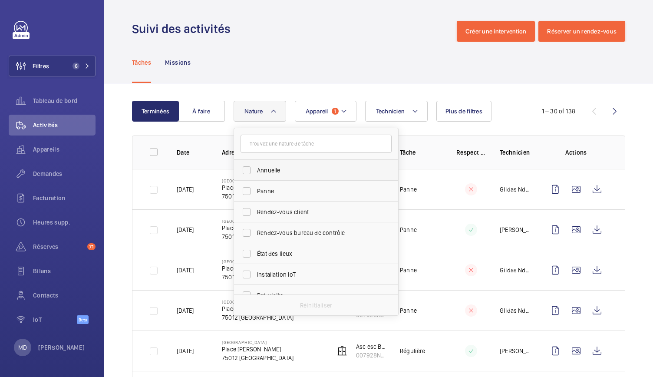
click at [266, 166] on span "Annuelle" at bounding box center [316, 170] width 119 height 9
click at [255, 166] on input "Annuelle" at bounding box center [246, 170] width 17 height 17
checkbox input "true"
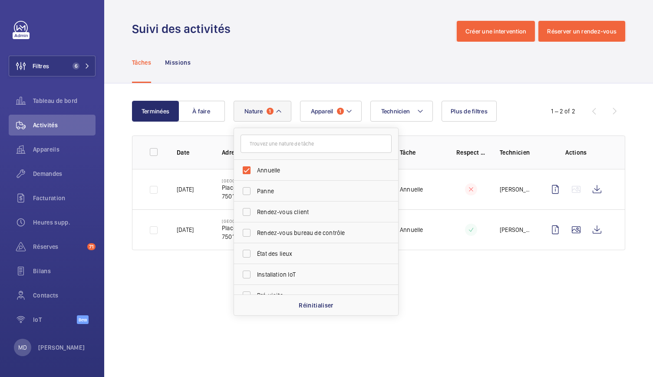
click at [288, 55] on div "Tâches Missions" at bounding box center [379, 62] width 494 height 41
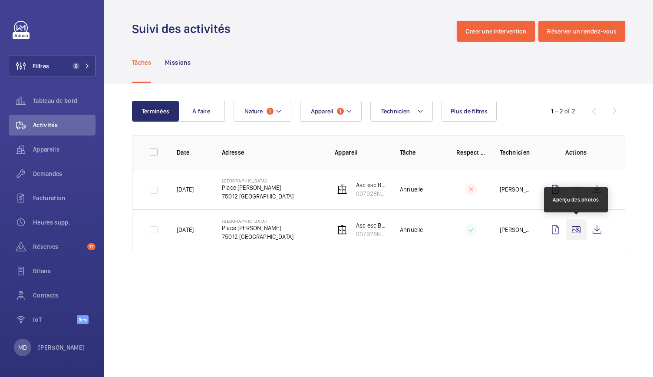
click at [574, 227] on wm-front-icon-button at bounding box center [576, 229] width 21 height 21
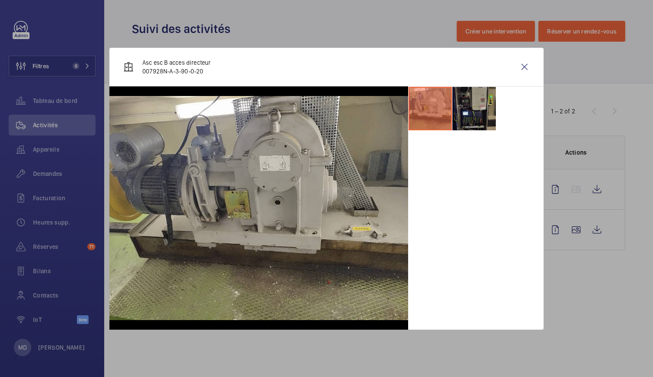
click at [480, 122] on li at bounding box center [474, 108] width 43 height 43
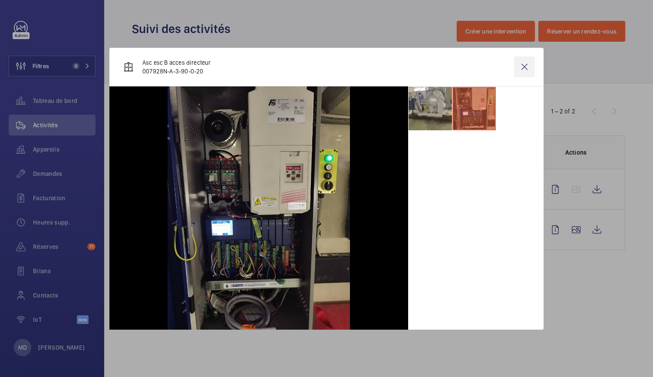
click at [520, 68] on wm-front-icon-button at bounding box center [524, 66] width 21 height 21
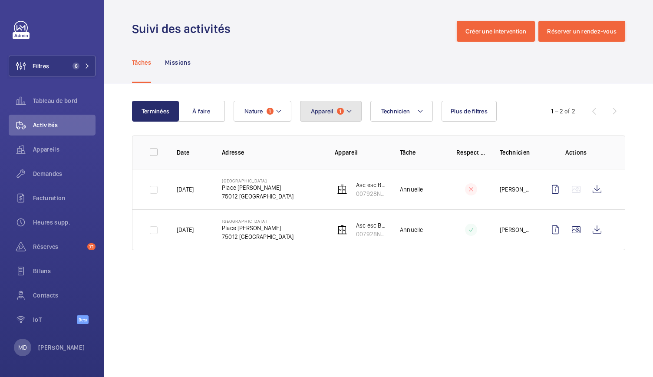
click at [350, 108] on mat-icon at bounding box center [349, 111] width 7 height 10
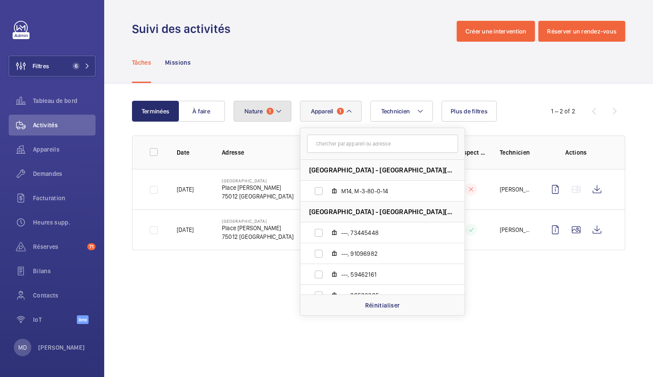
click at [284, 116] on button "Nature 1" at bounding box center [263, 111] width 58 height 21
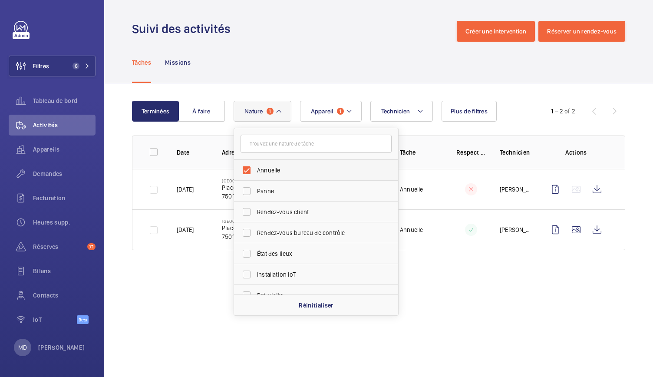
click at [248, 166] on label "Annuelle" at bounding box center [309, 170] width 151 height 21
click at [248, 166] on input "Annuelle" at bounding box center [246, 170] width 17 height 17
checkbox input "false"
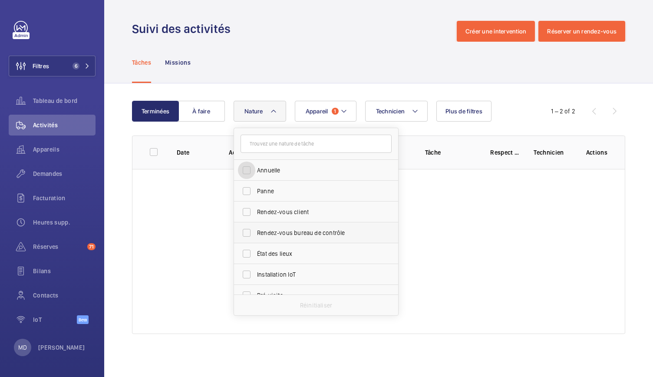
scroll to position [60, 0]
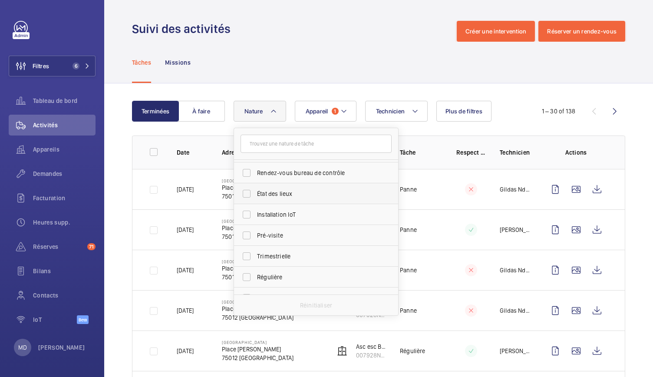
click at [251, 194] on label "État des lieux" at bounding box center [309, 193] width 151 height 21
click at [251, 194] on input "État des lieux" at bounding box center [246, 193] width 17 height 17
checkbox input "true"
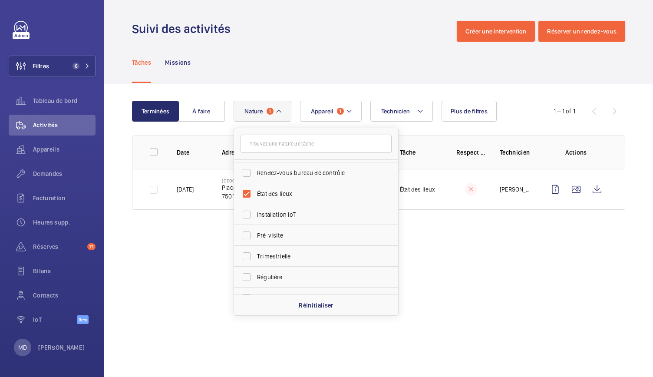
click at [268, 45] on div "Tâches Missions" at bounding box center [379, 62] width 494 height 41
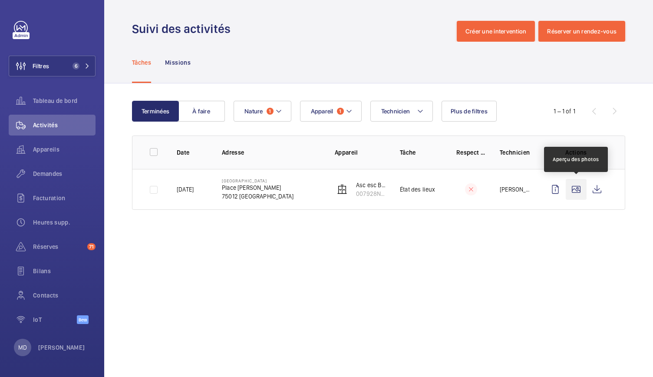
click at [575, 194] on wm-front-icon-button at bounding box center [576, 189] width 21 height 21
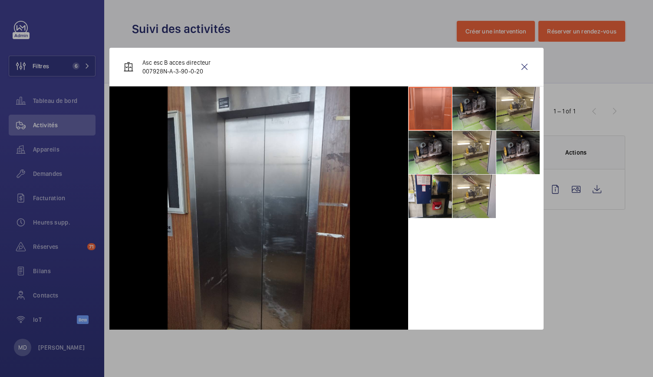
click at [474, 115] on li at bounding box center [474, 108] width 43 height 43
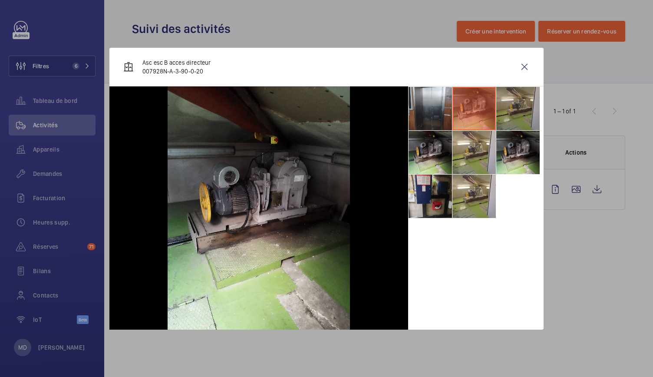
click at [515, 116] on li at bounding box center [518, 108] width 43 height 43
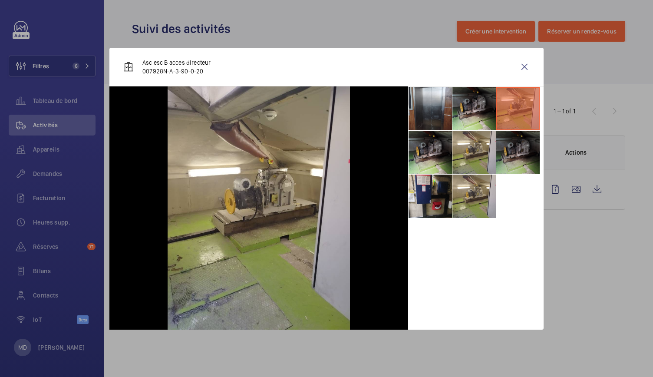
click at [520, 152] on li at bounding box center [518, 152] width 43 height 43
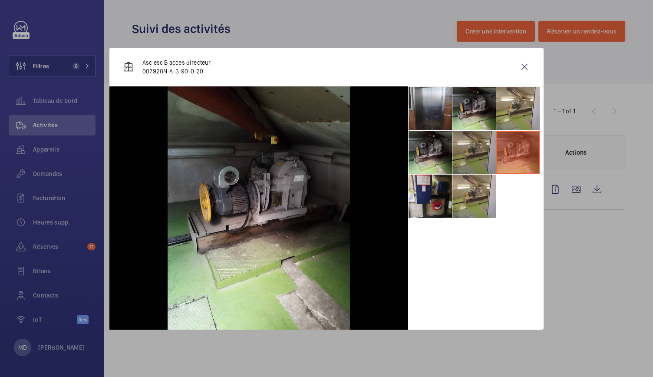
click at [480, 153] on li at bounding box center [474, 152] width 43 height 43
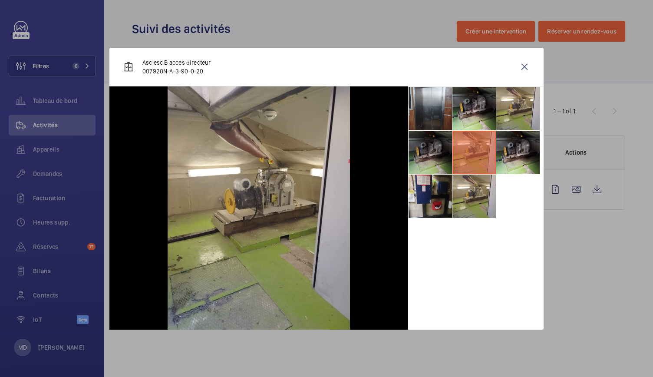
click at [425, 154] on li at bounding box center [430, 152] width 43 height 43
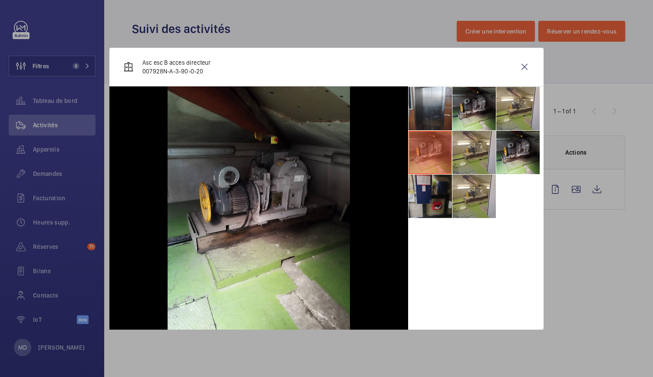
click at [430, 196] on li at bounding box center [430, 196] width 43 height 43
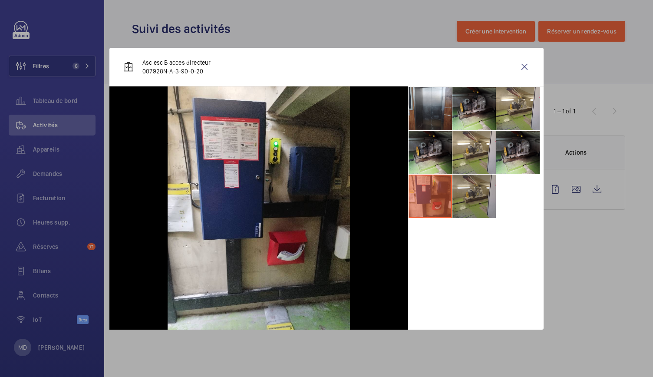
click at [466, 201] on li at bounding box center [474, 196] width 43 height 43
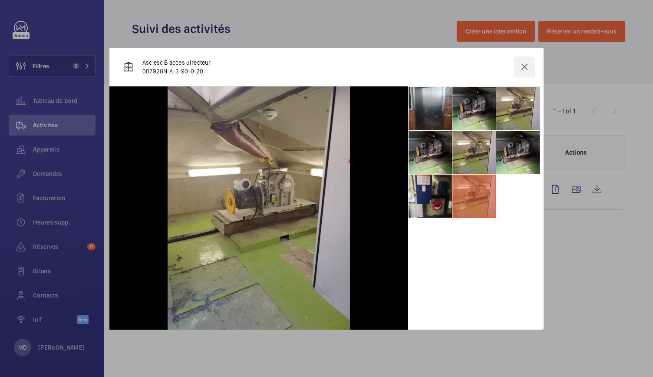
click at [524, 73] on wm-front-icon-button at bounding box center [524, 66] width 21 height 21
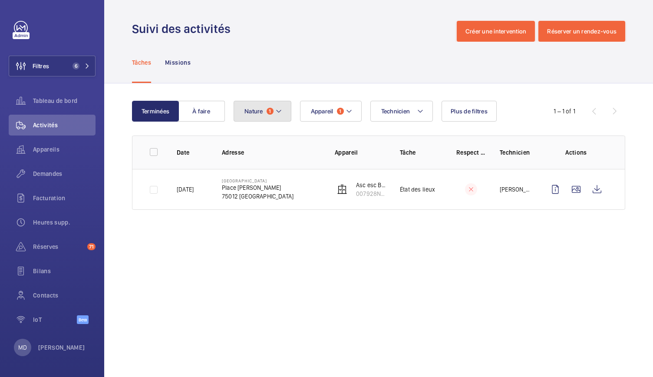
click at [273, 111] on button "Nature 1" at bounding box center [263, 111] width 58 height 21
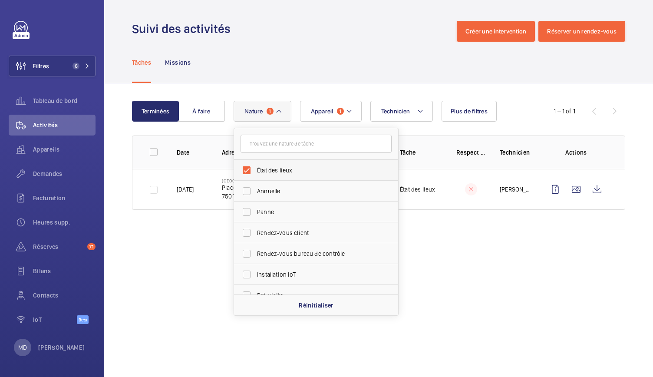
click at [244, 169] on label "État des lieux" at bounding box center [309, 170] width 151 height 21
click at [244, 169] on input "État des lieux" at bounding box center [246, 170] width 17 height 17
checkbox input "false"
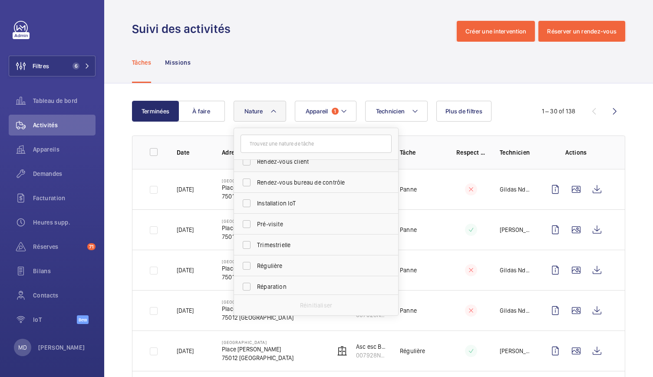
scroll to position [73, 0]
click at [250, 223] on label "Pré-visite" at bounding box center [309, 222] width 151 height 21
click at [250, 223] on input "Pré-visite" at bounding box center [246, 222] width 17 height 17
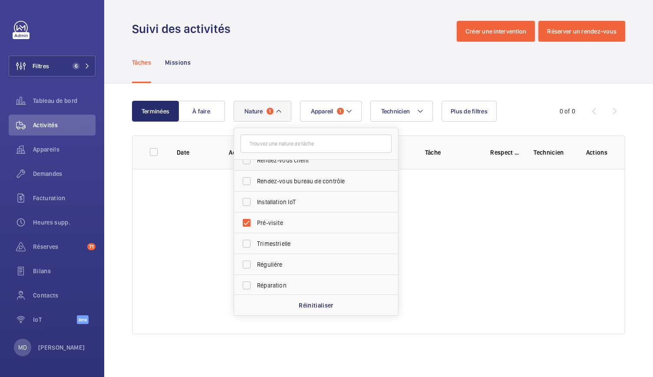
click at [250, 223] on label "Pré-visite" at bounding box center [309, 222] width 151 height 21
click at [250, 223] on input "Pré-visite" at bounding box center [246, 222] width 17 height 17
checkbox input "false"
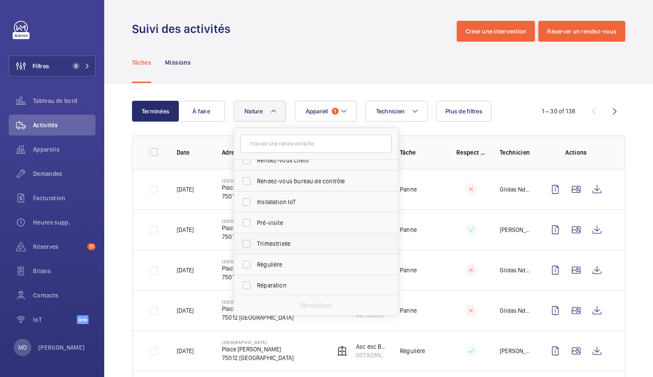
click at [249, 249] on label "Trimestrielle" at bounding box center [309, 243] width 151 height 21
click at [249, 249] on input "Trimestrielle" at bounding box center [246, 243] width 17 height 17
checkbox input "true"
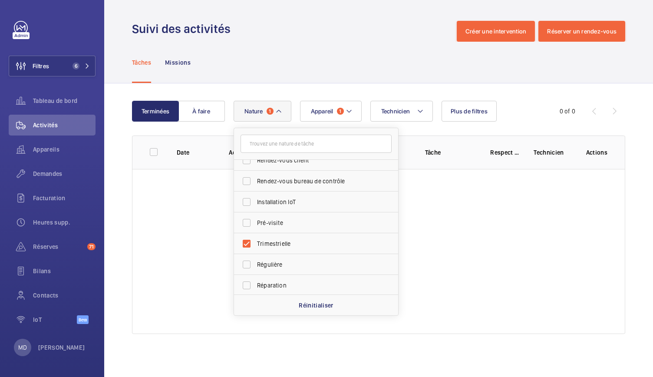
click at [265, 74] on div "Tâches Missions" at bounding box center [379, 62] width 494 height 41
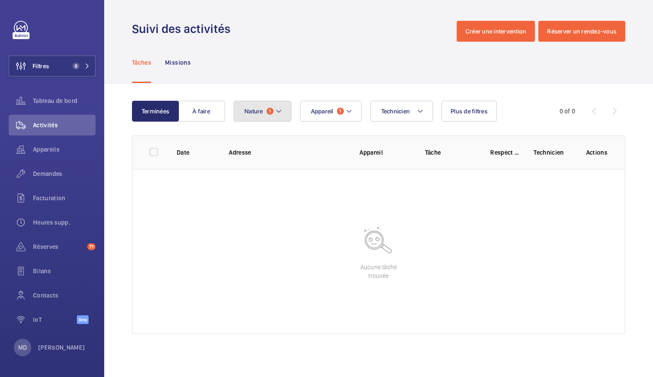
click at [274, 111] on button "Nature 1" at bounding box center [263, 111] width 58 height 21
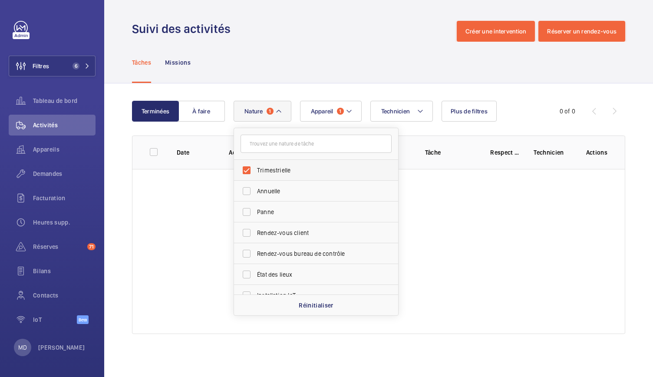
click at [245, 166] on label "Trimestrielle" at bounding box center [309, 170] width 151 height 21
click at [245, 166] on input "Trimestrielle" at bounding box center [246, 170] width 17 height 17
checkbox input "false"
click at [261, 70] on div "Tâches Missions" at bounding box center [379, 62] width 494 height 41
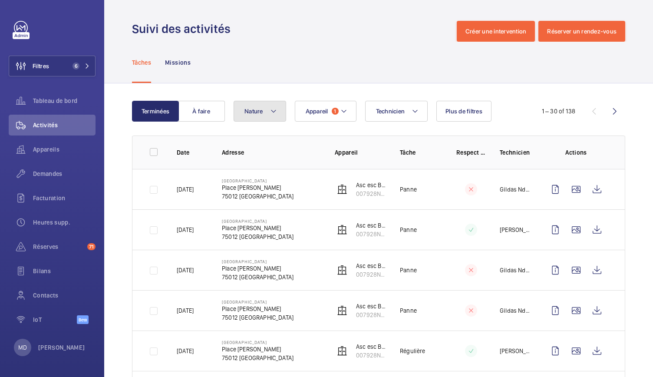
click at [265, 107] on button "Nature" at bounding box center [260, 111] width 53 height 21
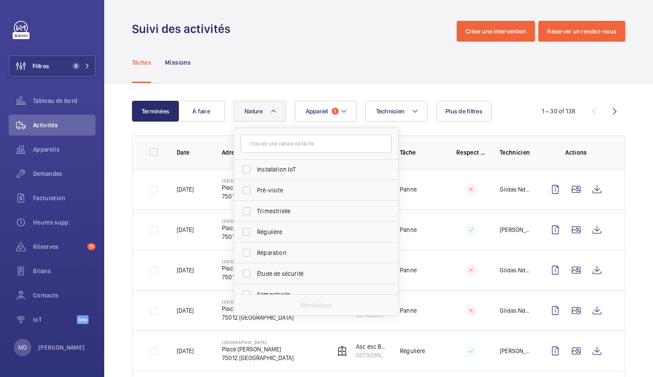
scroll to position [136, 0]
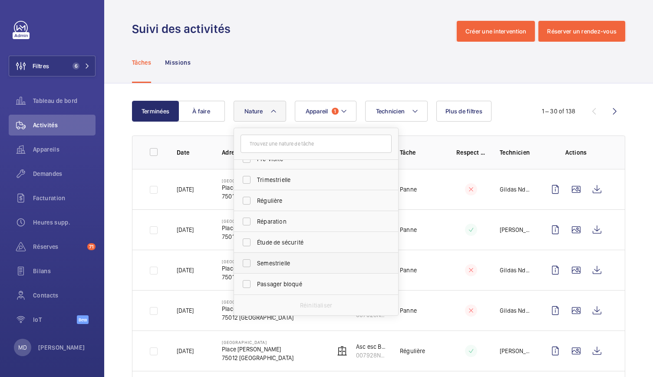
click at [260, 261] on span "Semestrielle" at bounding box center [316, 263] width 119 height 9
click at [255, 261] on input "Semestrielle" at bounding box center [246, 263] width 17 height 17
checkbox input "true"
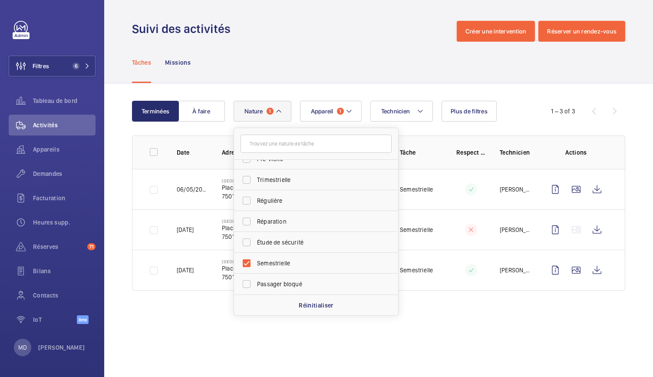
click at [285, 65] on div "Tâches Missions" at bounding box center [379, 62] width 494 height 41
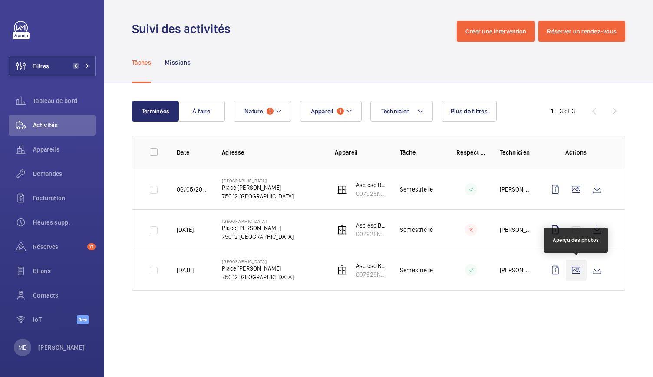
click at [577, 269] on wm-front-icon-button at bounding box center [576, 270] width 21 height 21
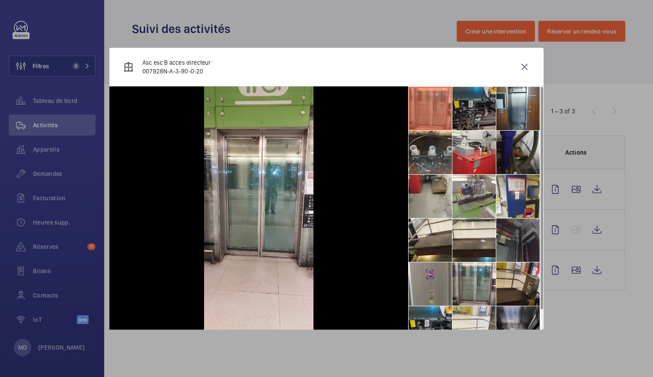
click at [483, 120] on li at bounding box center [474, 108] width 43 height 43
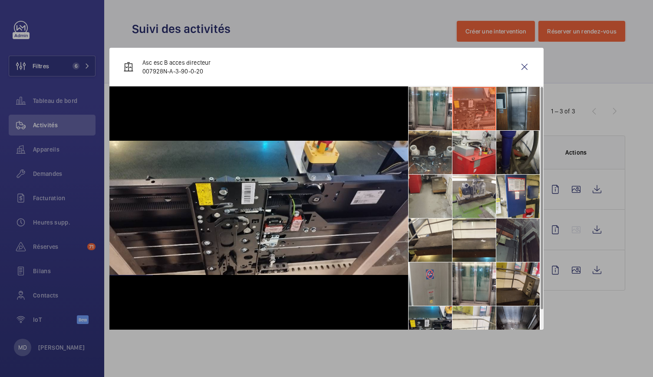
click at [505, 122] on li at bounding box center [518, 108] width 43 height 43
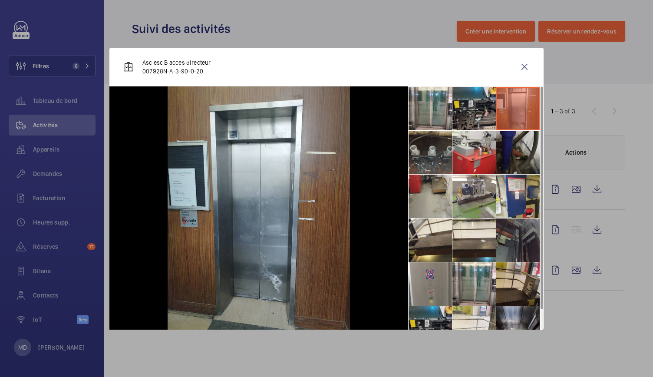
click at [433, 153] on li at bounding box center [430, 152] width 43 height 43
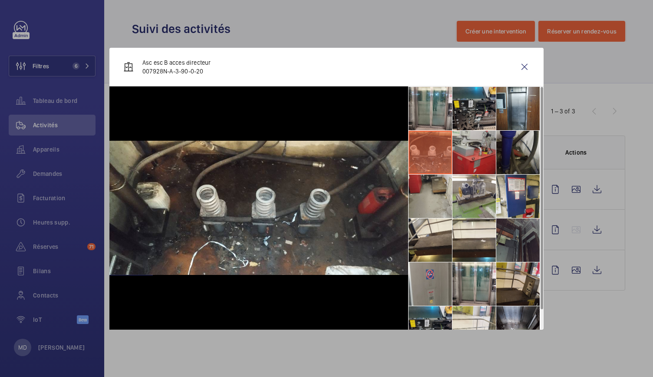
click at [466, 154] on li at bounding box center [474, 152] width 43 height 43
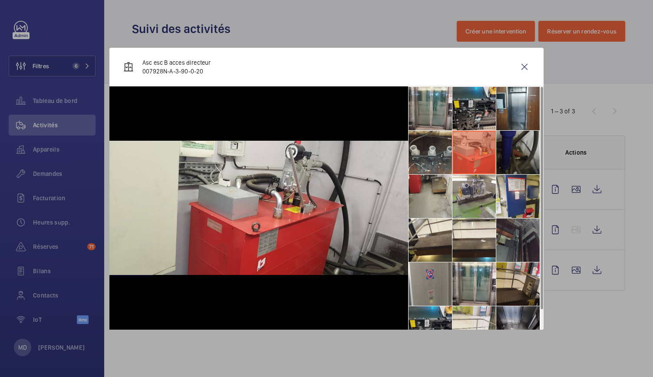
click at [511, 163] on li at bounding box center [518, 152] width 43 height 43
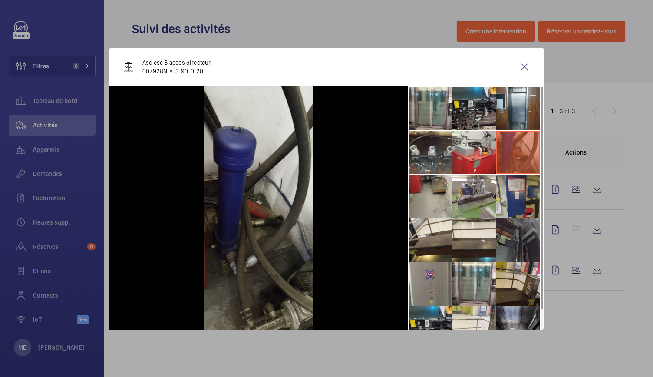
click at [515, 192] on li at bounding box center [518, 196] width 43 height 43
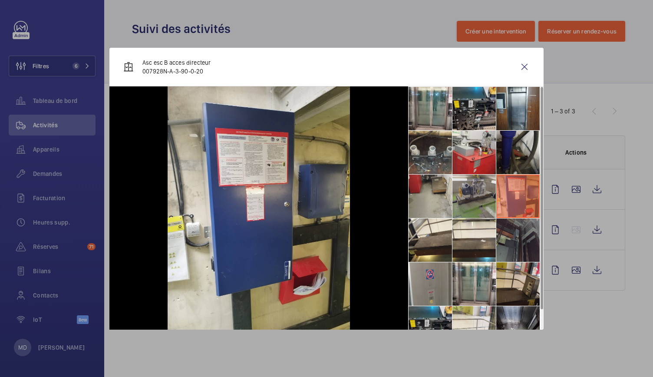
click at [484, 192] on li at bounding box center [474, 196] width 43 height 43
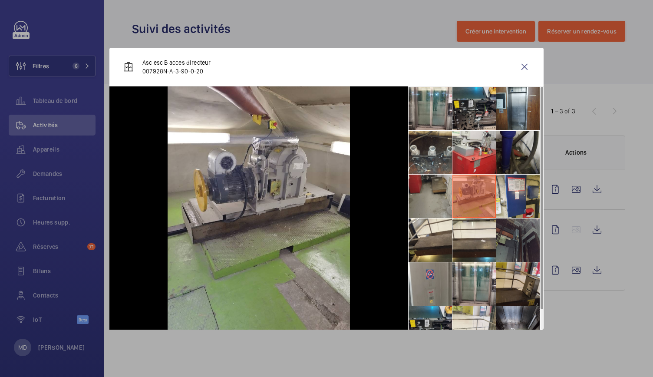
click at [436, 192] on li at bounding box center [430, 196] width 43 height 43
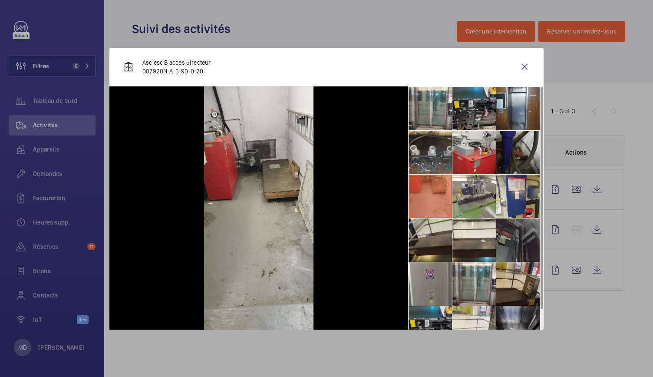
click at [440, 248] on li at bounding box center [430, 240] width 43 height 43
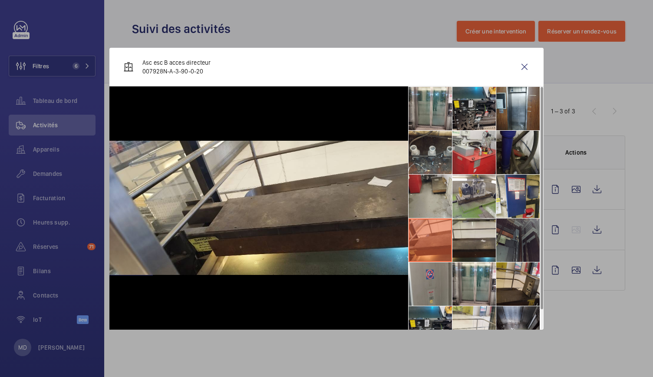
click at [483, 252] on li at bounding box center [474, 240] width 43 height 43
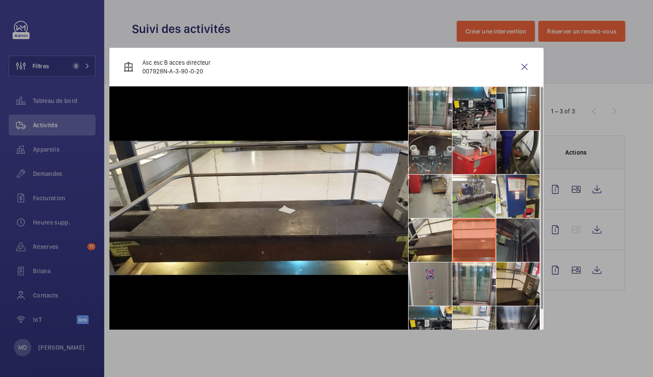
click at [520, 251] on li at bounding box center [518, 240] width 43 height 43
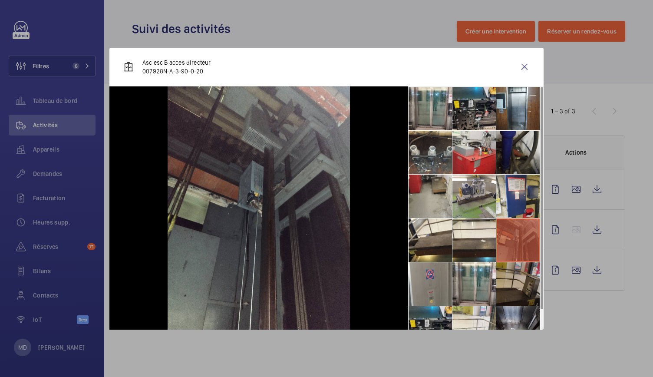
click at [521, 276] on li at bounding box center [518, 283] width 43 height 43
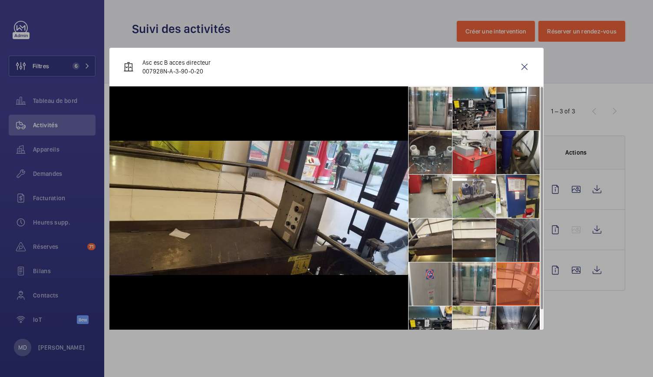
click at [473, 274] on li at bounding box center [474, 283] width 43 height 43
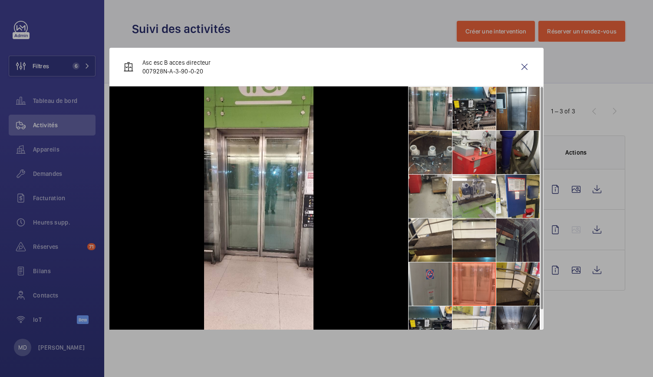
click at [447, 272] on li at bounding box center [430, 283] width 43 height 43
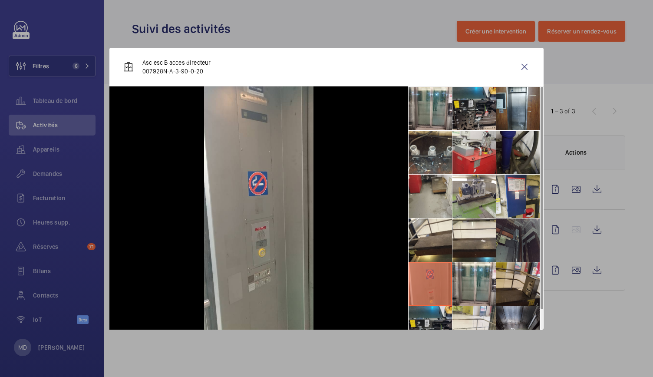
scroll to position [20, 0]
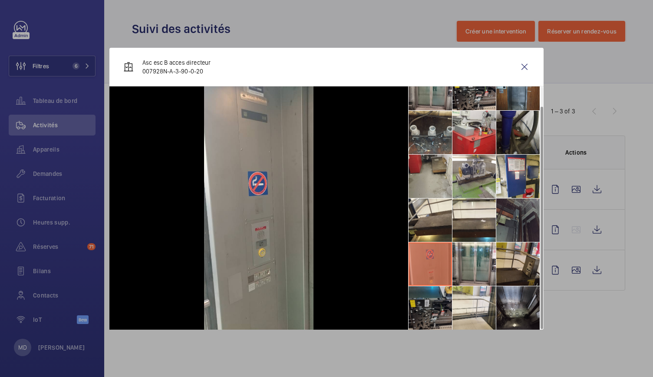
click at [440, 304] on li at bounding box center [430, 307] width 43 height 43
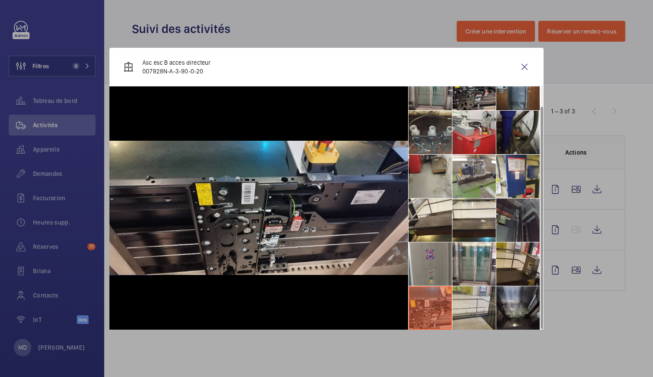
click at [467, 302] on li at bounding box center [474, 307] width 43 height 43
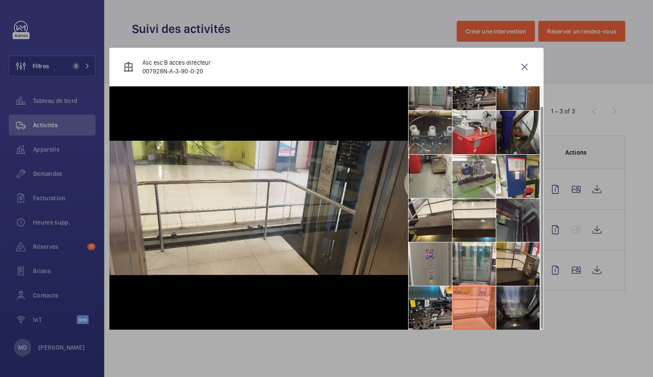
click at [523, 304] on li at bounding box center [518, 307] width 43 height 43
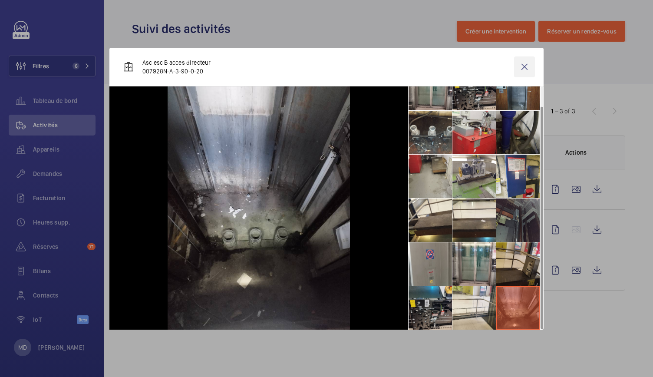
click at [527, 70] on wm-front-icon-button at bounding box center [524, 66] width 21 height 21
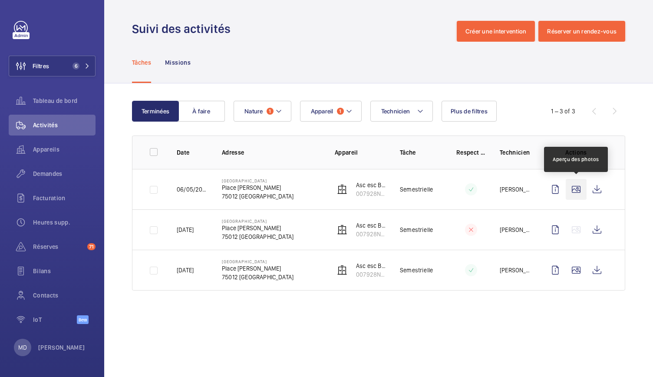
click at [577, 189] on wm-front-icon-button at bounding box center [576, 189] width 21 height 21
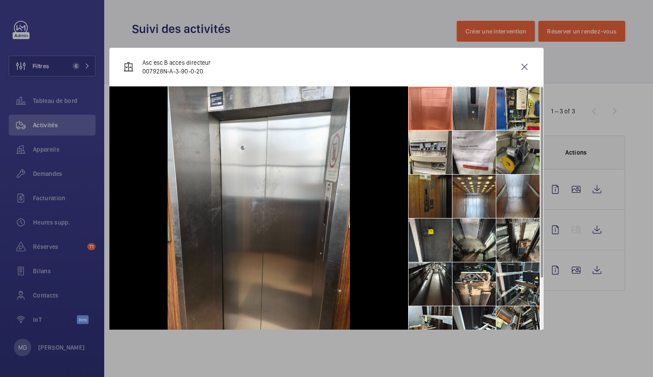
click at [441, 201] on li at bounding box center [430, 196] width 43 height 43
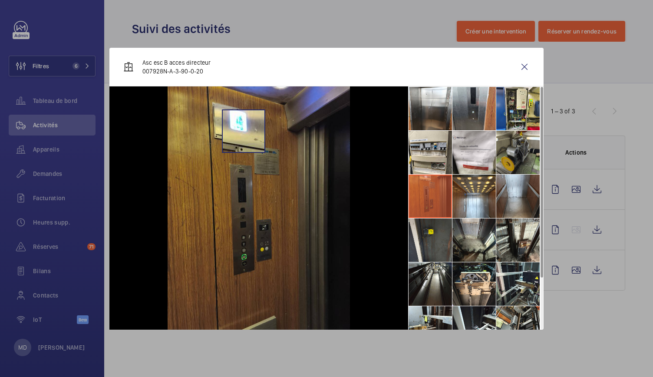
click at [243, 131] on img at bounding box center [259, 207] width 182 height 243
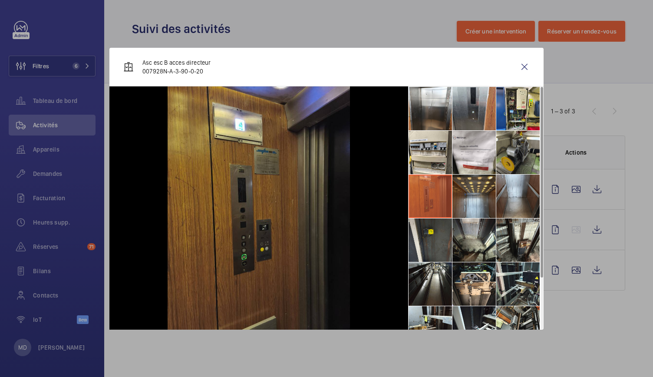
click at [480, 196] on li at bounding box center [474, 196] width 43 height 43
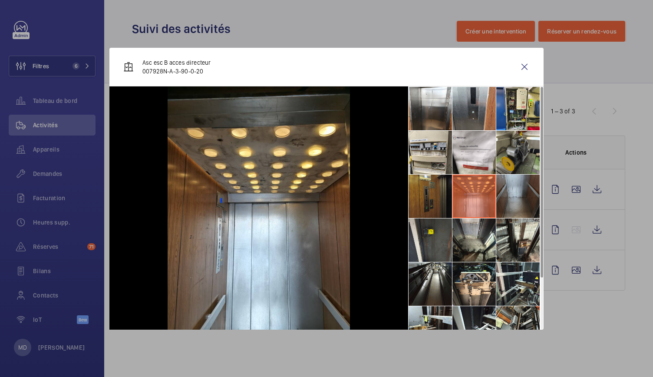
click at [515, 194] on li at bounding box center [518, 196] width 43 height 43
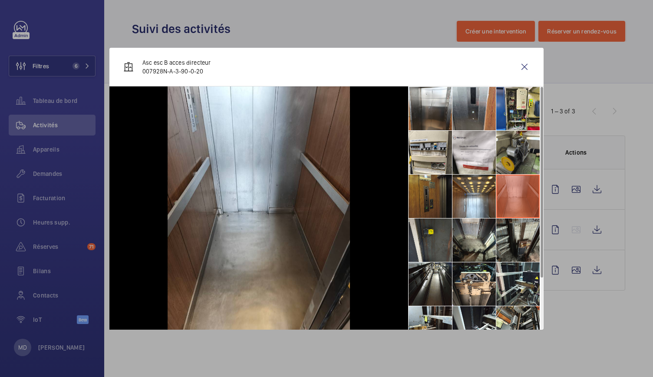
click at [518, 236] on li at bounding box center [518, 240] width 43 height 43
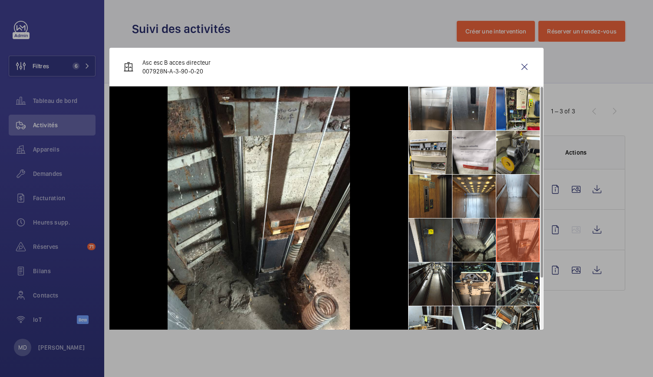
click at [479, 233] on li at bounding box center [474, 240] width 43 height 43
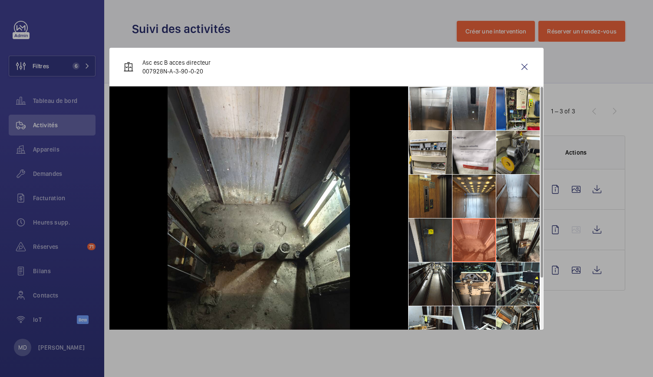
click at [427, 230] on li at bounding box center [430, 240] width 43 height 43
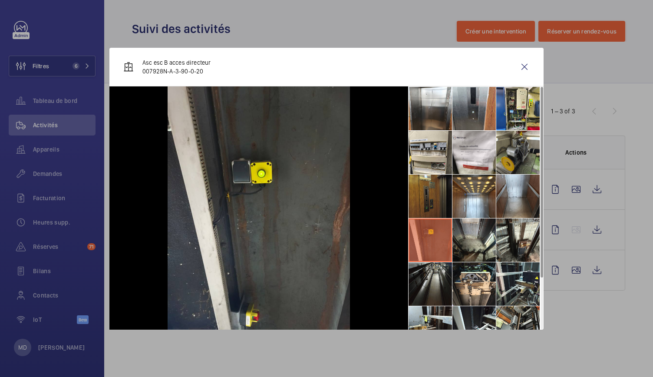
click at [427, 281] on li at bounding box center [430, 283] width 43 height 43
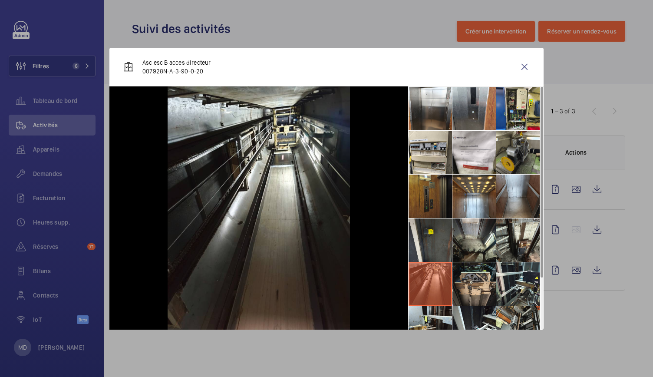
click at [467, 282] on li at bounding box center [474, 283] width 43 height 43
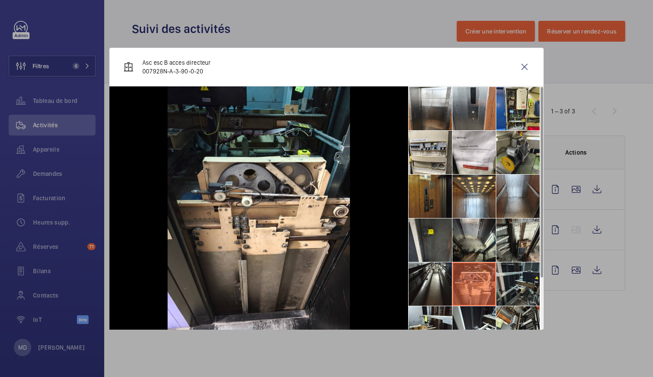
click at [507, 283] on li at bounding box center [518, 283] width 43 height 43
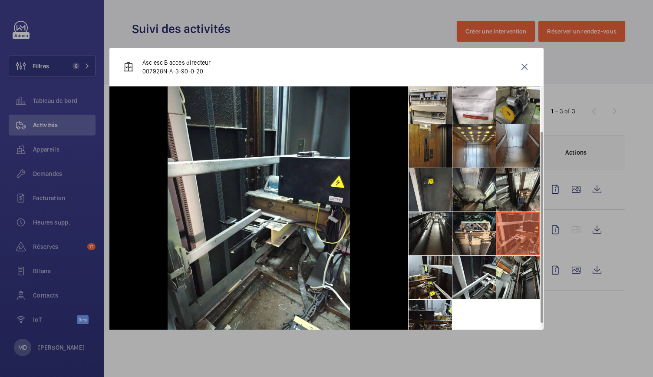
scroll to position [57, 0]
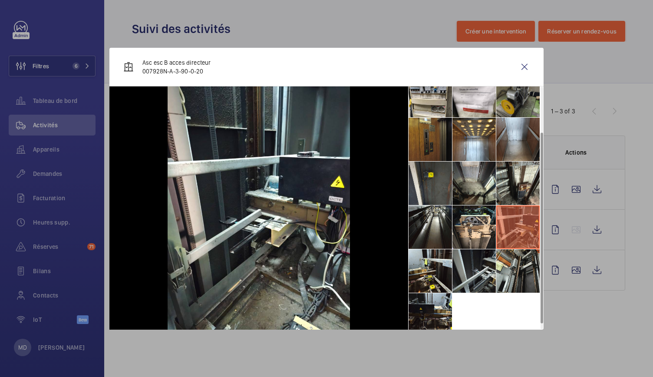
click at [474, 274] on li at bounding box center [474, 270] width 43 height 43
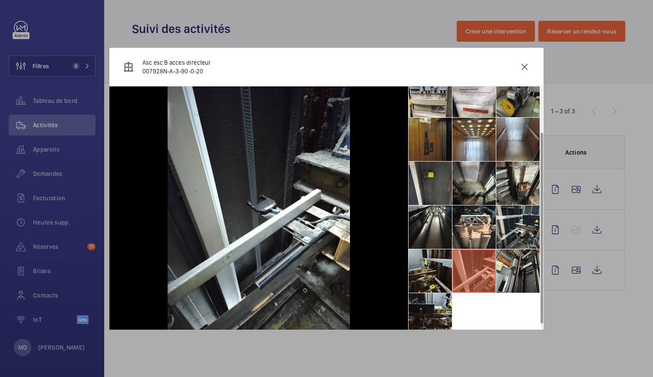
click at [448, 269] on li at bounding box center [430, 270] width 43 height 43
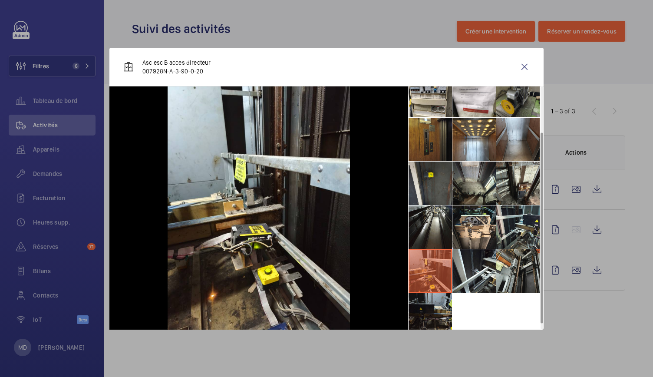
click at [452, 313] on li at bounding box center [430, 314] width 43 height 43
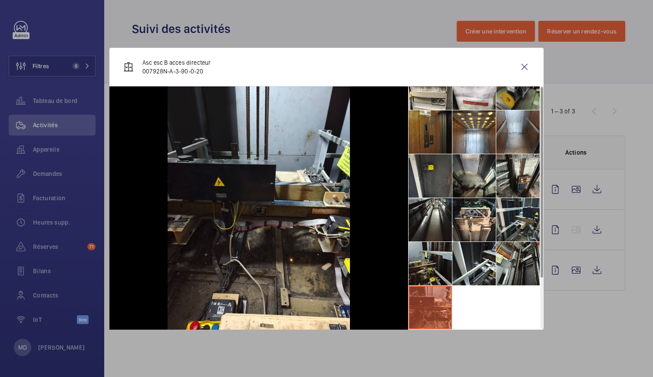
scroll to position [0, 0]
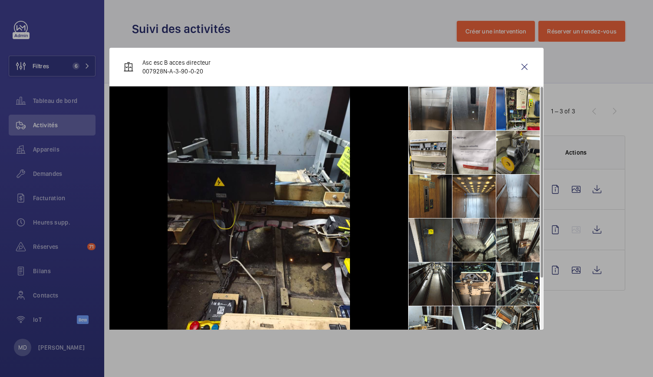
click at [425, 114] on li at bounding box center [430, 108] width 43 height 43
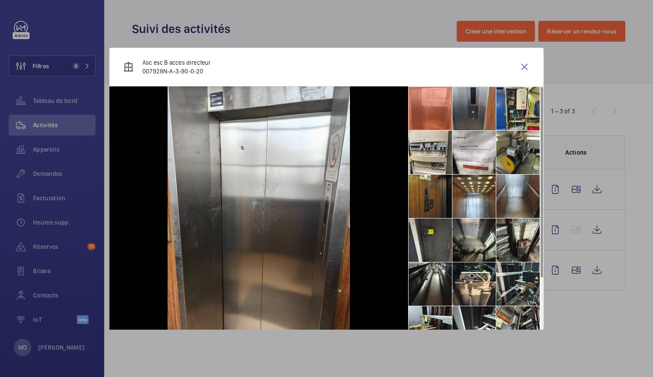
click at [467, 119] on li at bounding box center [474, 108] width 43 height 43
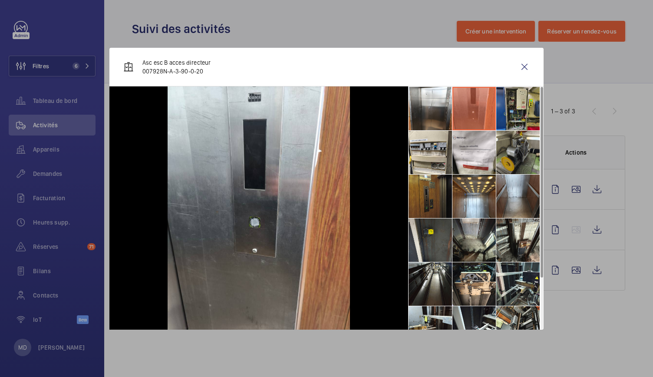
click at [507, 120] on li at bounding box center [518, 108] width 43 height 43
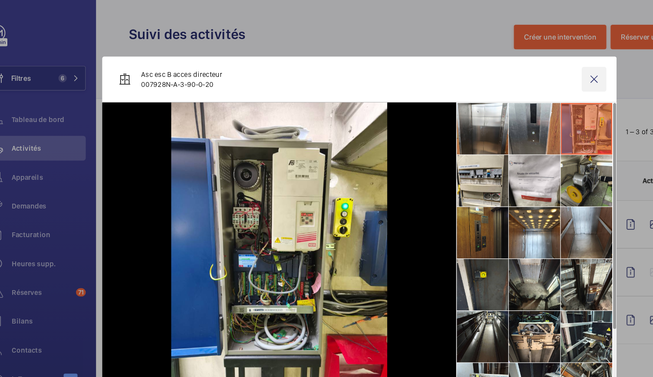
click at [526, 64] on wm-front-icon-button at bounding box center [524, 66] width 21 height 21
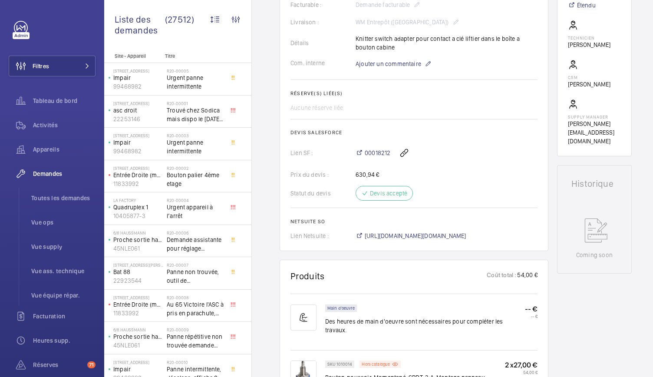
scroll to position [442, 0]
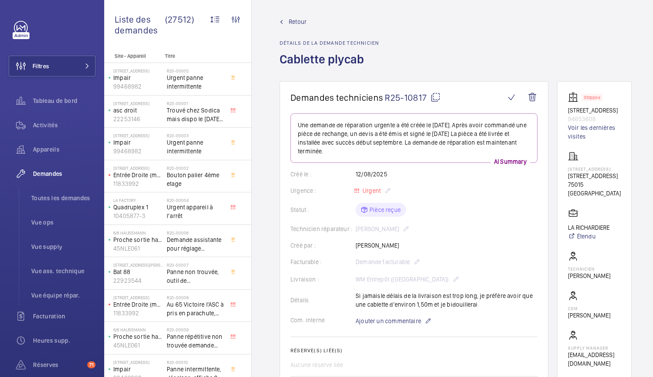
scroll to position [4, 0]
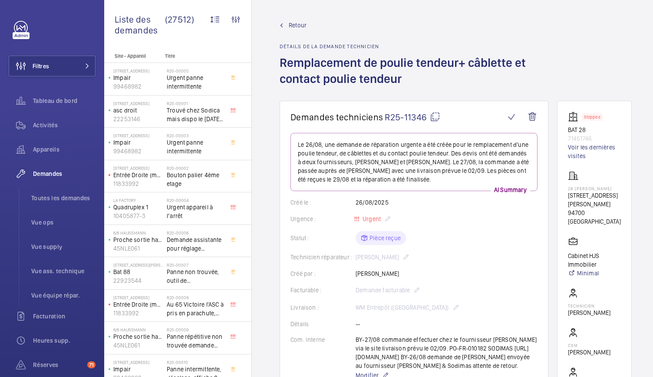
scroll to position [23, 0]
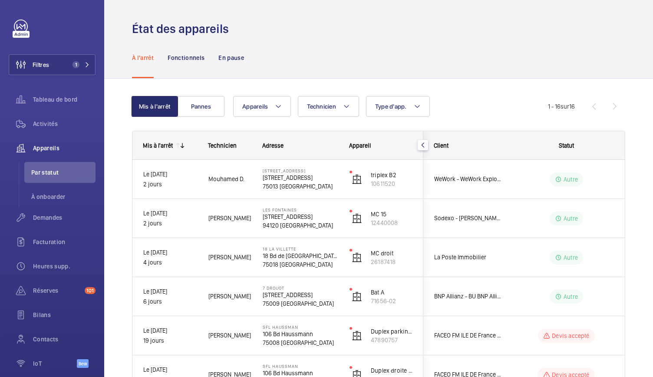
scroll to position [74, 0]
